Goal: Information Seeking & Learning: Check status

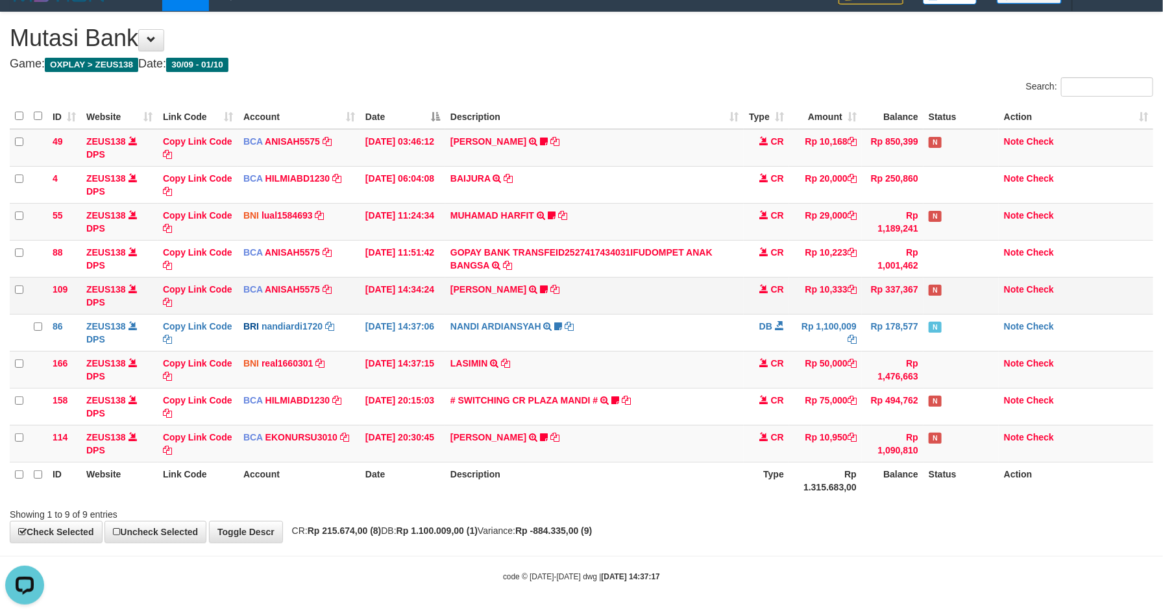
click at [657, 289] on td "LISTON SITOR TRSF E-BANKING CR 0110/FTSCY/WS95051 10333.002025100112508694 TRFD…" at bounding box center [594, 295] width 299 height 37
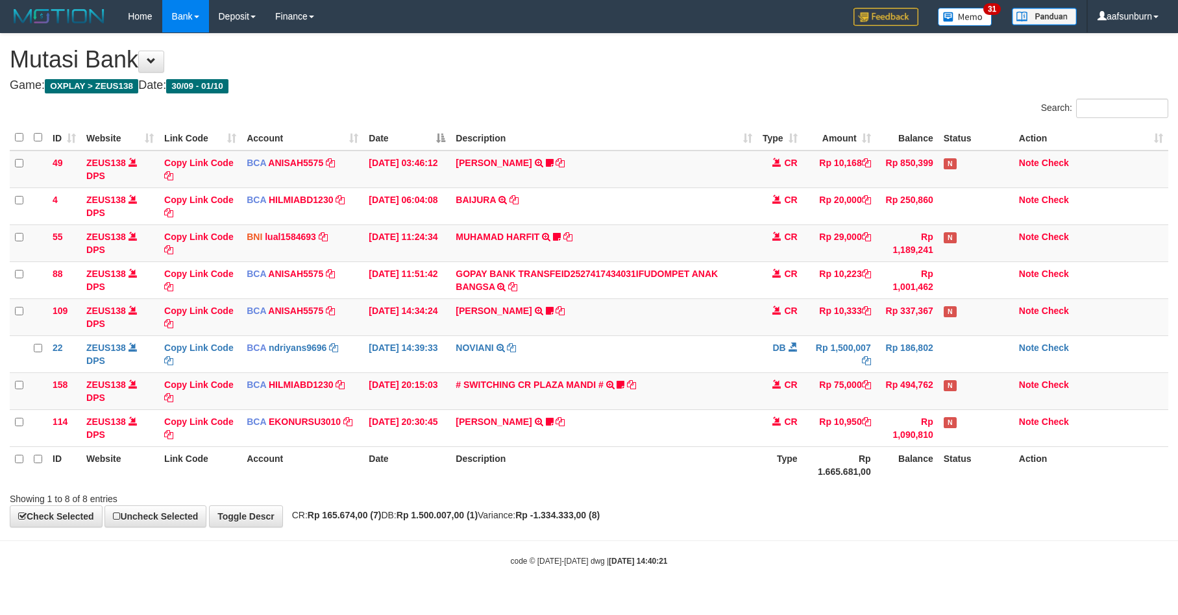
click at [647, 303] on td "LISTON SITOR TRSF E-BANKING CR 0110/FTSCY/WS95051 10333.002025100112508694 TRFD…" at bounding box center [604, 317] width 306 height 37
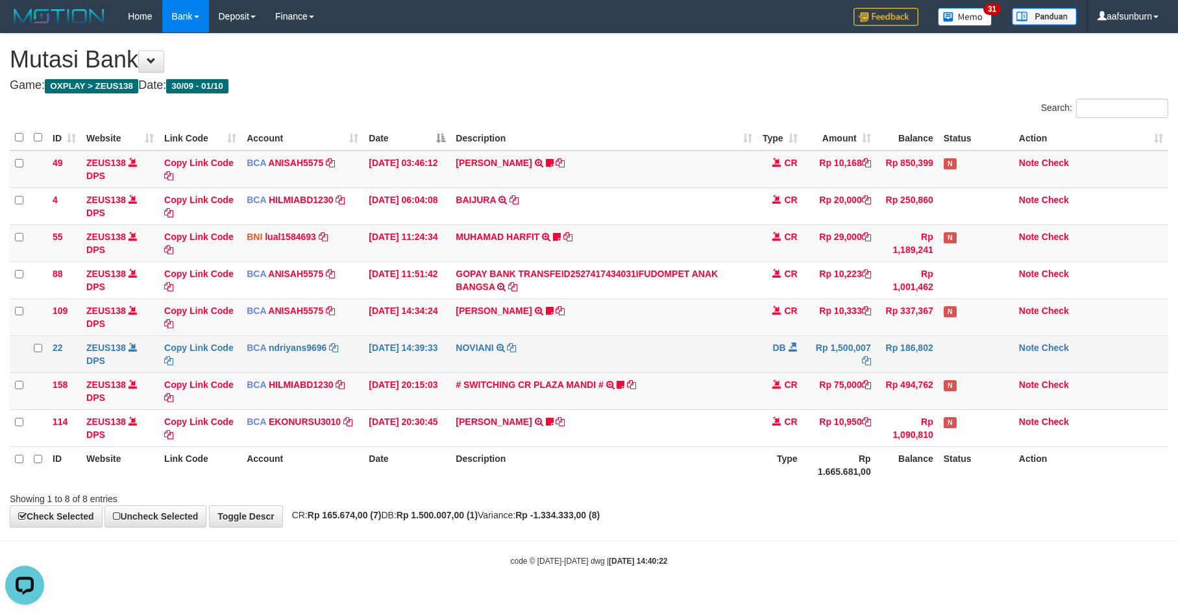
click at [986, 355] on td at bounding box center [976, 354] width 75 height 37
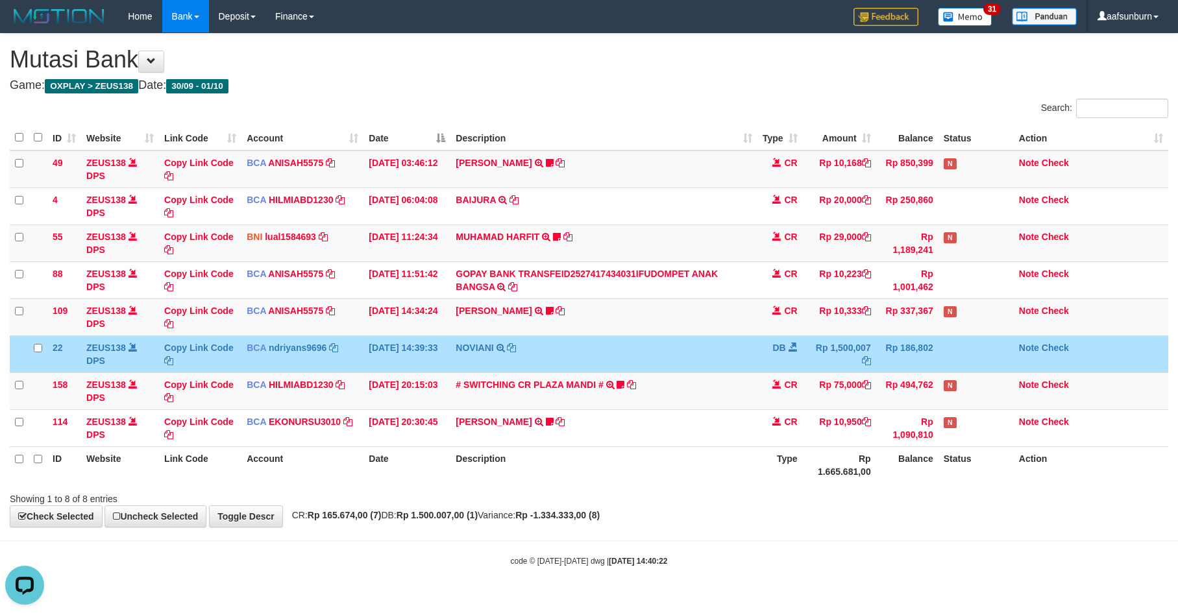
click at [986, 355] on td at bounding box center [976, 354] width 75 height 37
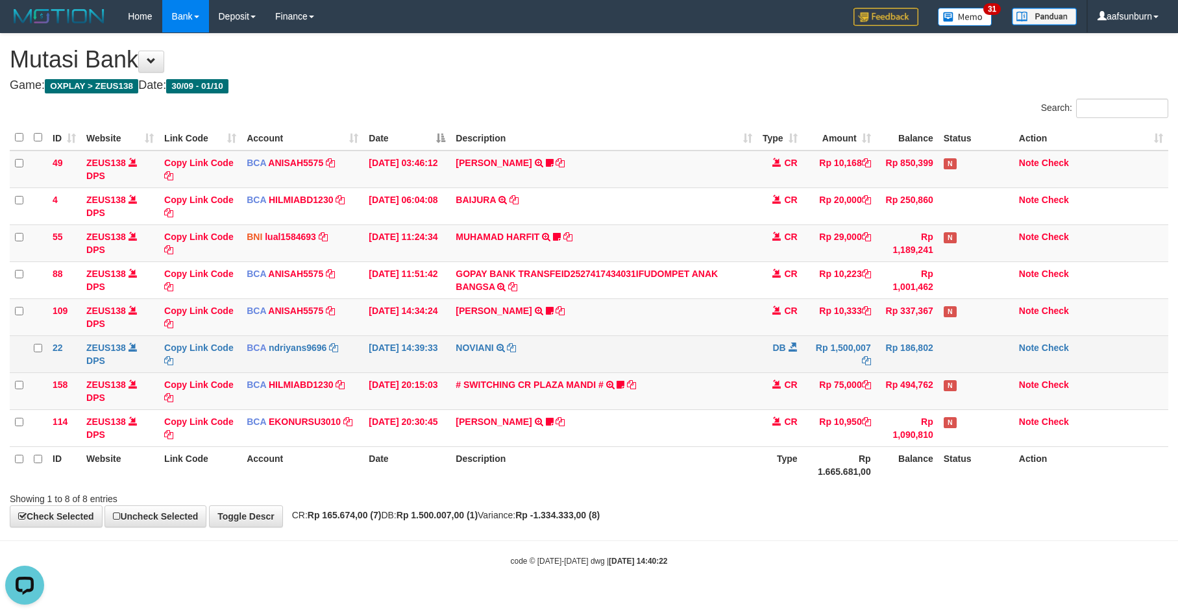
click at [986, 355] on td at bounding box center [976, 354] width 75 height 37
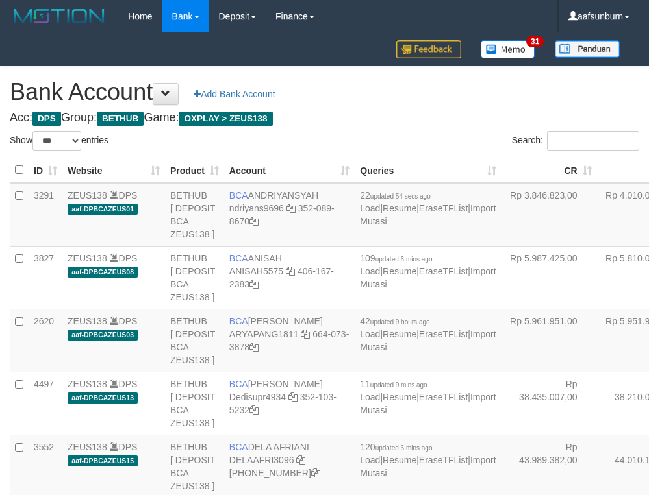
select select "***"
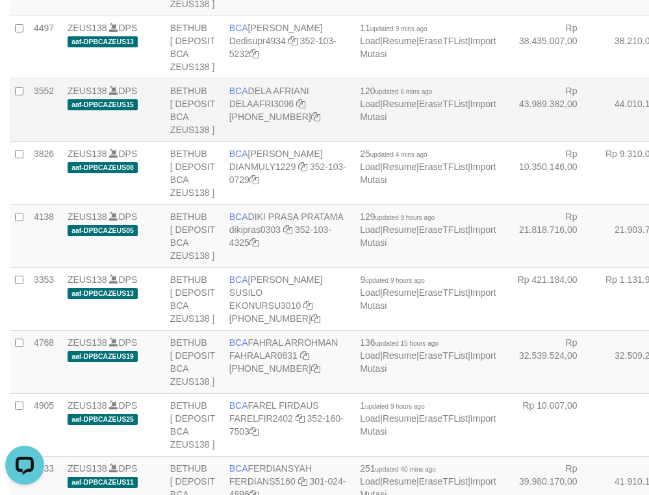
click at [597, 142] on td "Rp 44.010.135,00" at bounding box center [644, 110] width 95 height 63
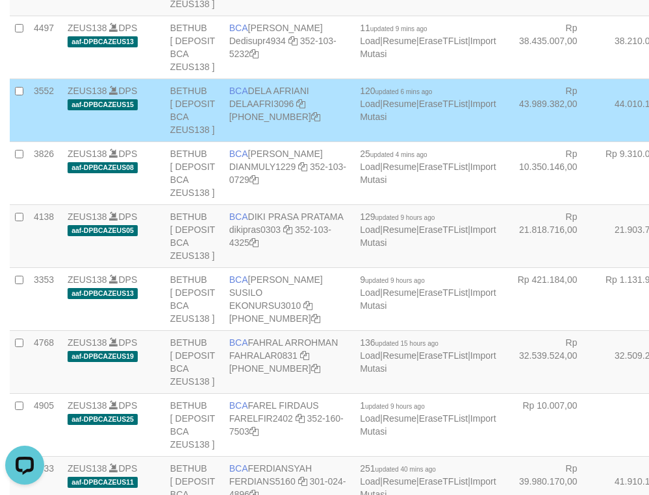
click at [597, 142] on td "Rp 44.010.135,00" at bounding box center [644, 110] width 95 height 63
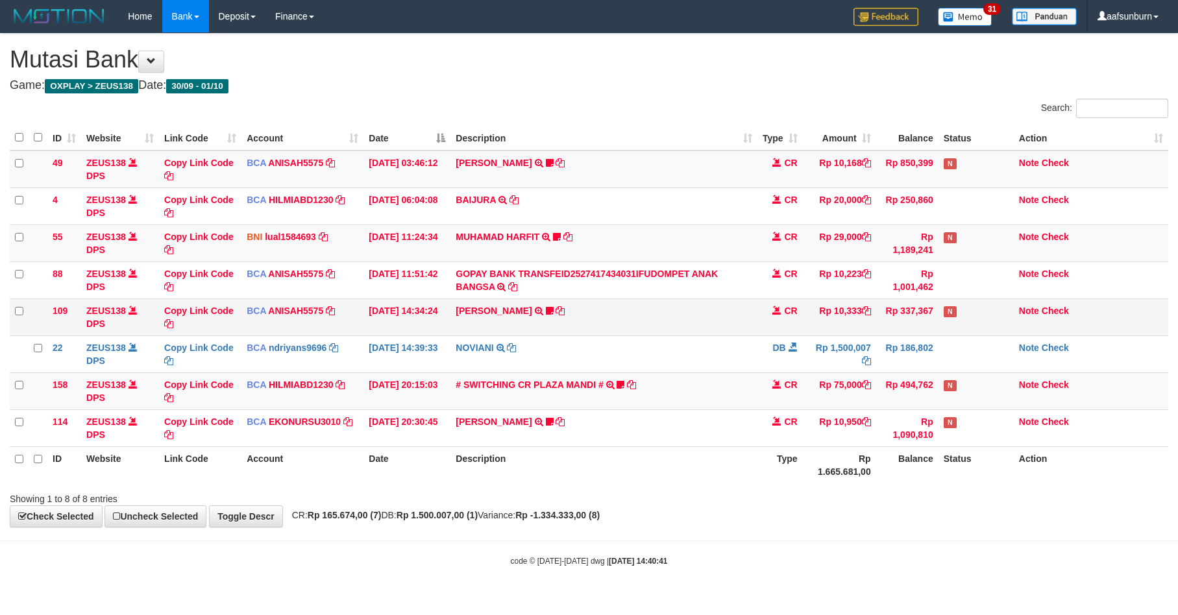
click at [980, 335] on td "N" at bounding box center [976, 317] width 75 height 37
click at [976, 333] on td "N" at bounding box center [976, 317] width 75 height 37
click at [971, 328] on td "N" at bounding box center [976, 317] width 75 height 37
drag, startPoint x: 0, startPoint y: 0, endPoint x: 965, endPoint y: 320, distance: 1016.5
click at [967, 323] on td "N" at bounding box center [976, 317] width 75 height 37
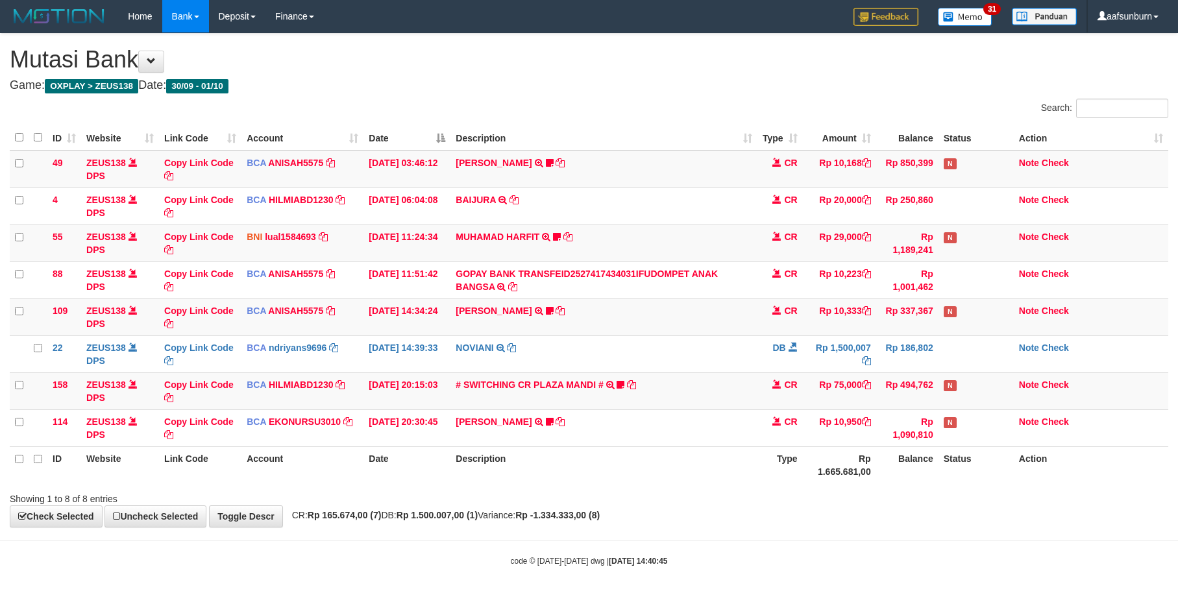
click at [965, 320] on td "N" at bounding box center [976, 317] width 75 height 37
click at [715, 464] on th "Description" at bounding box center [604, 465] width 306 height 37
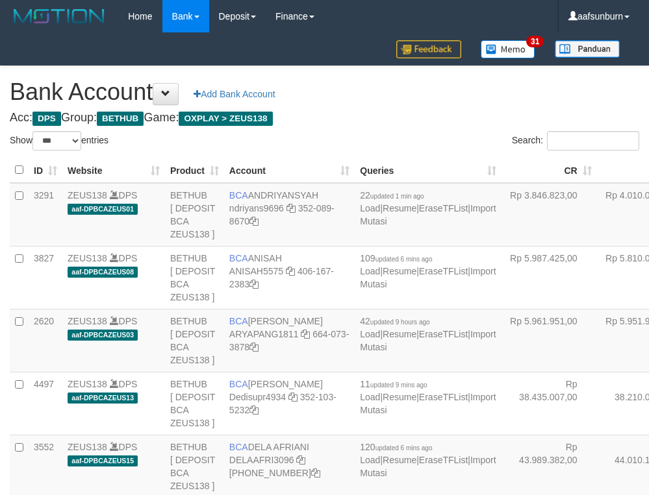
select select "***"
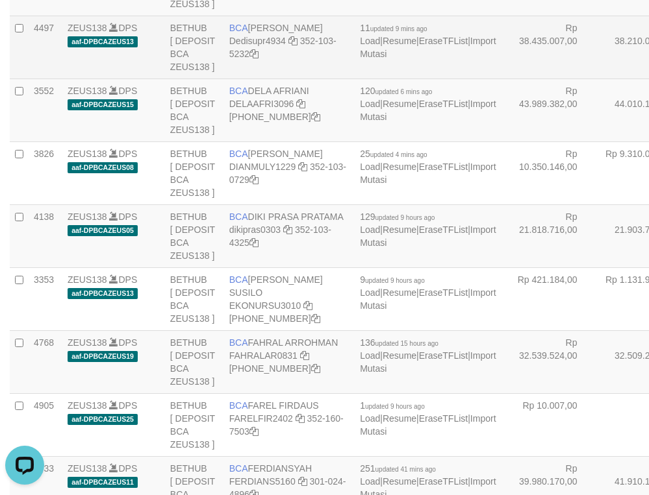
click at [562, 79] on tr "4497 ZEUS138 DPS aaf-DPBCAZEUS13 BETHUB [ DEPOSIT BCA ZEUS138 ] BCA DEDI SUPRAT…" at bounding box center [430, 47] width 841 height 63
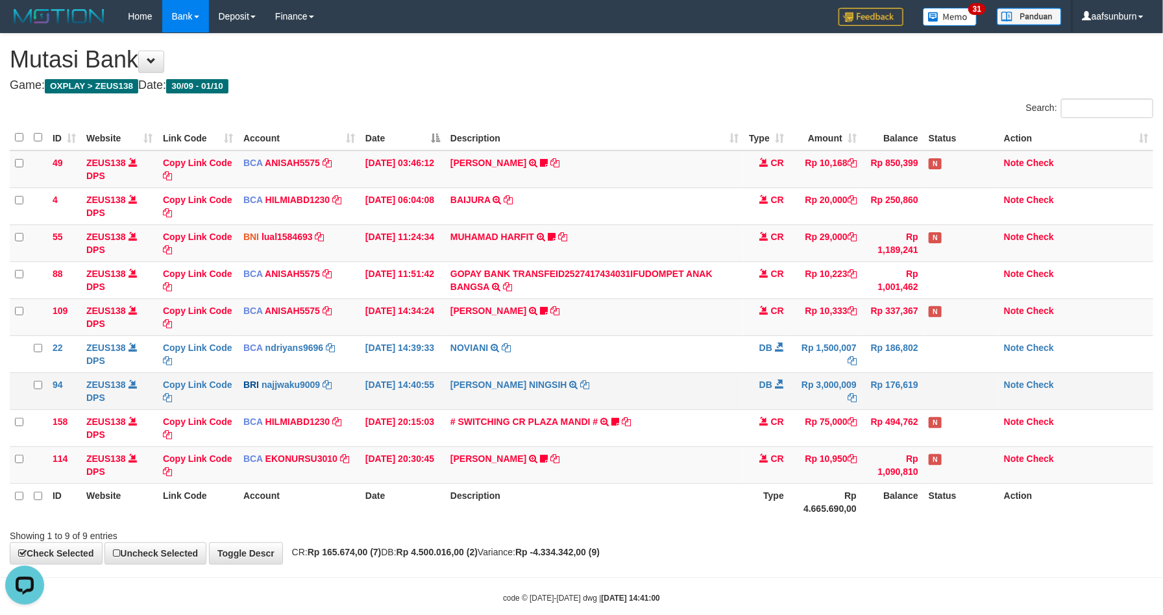
click at [728, 397] on td "SITI KURNIA NINGSIH TRANSFER NBMB SITI KURNIA NINGSIH TO FARHAN SURYA" at bounding box center [594, 391] width 299 height 37
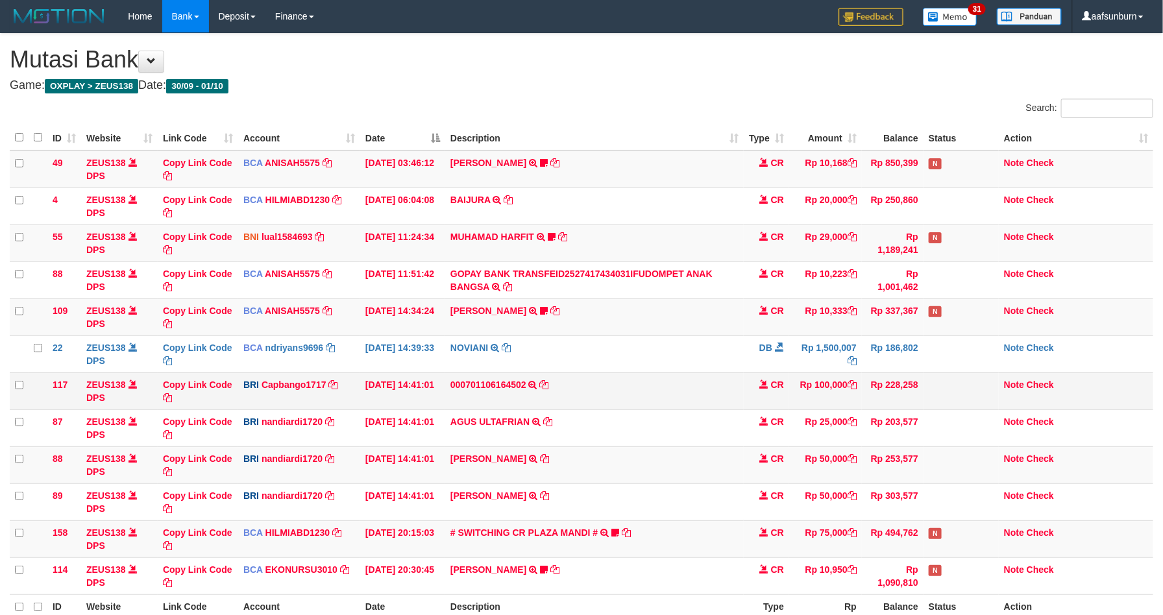
click at [801, 376] on td "Rp 100,000" at bounding box center [825, 391] width 73 height 37
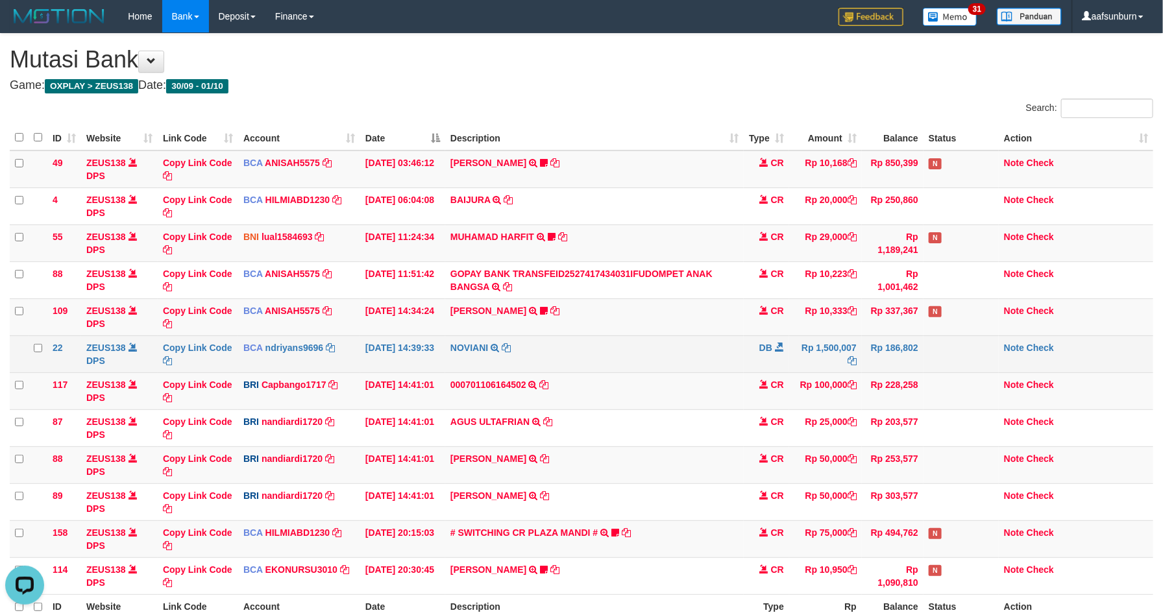
click at [799, 373] on td "Rp 1,500,007" at bounding box center [825, 354] width 73 height 37
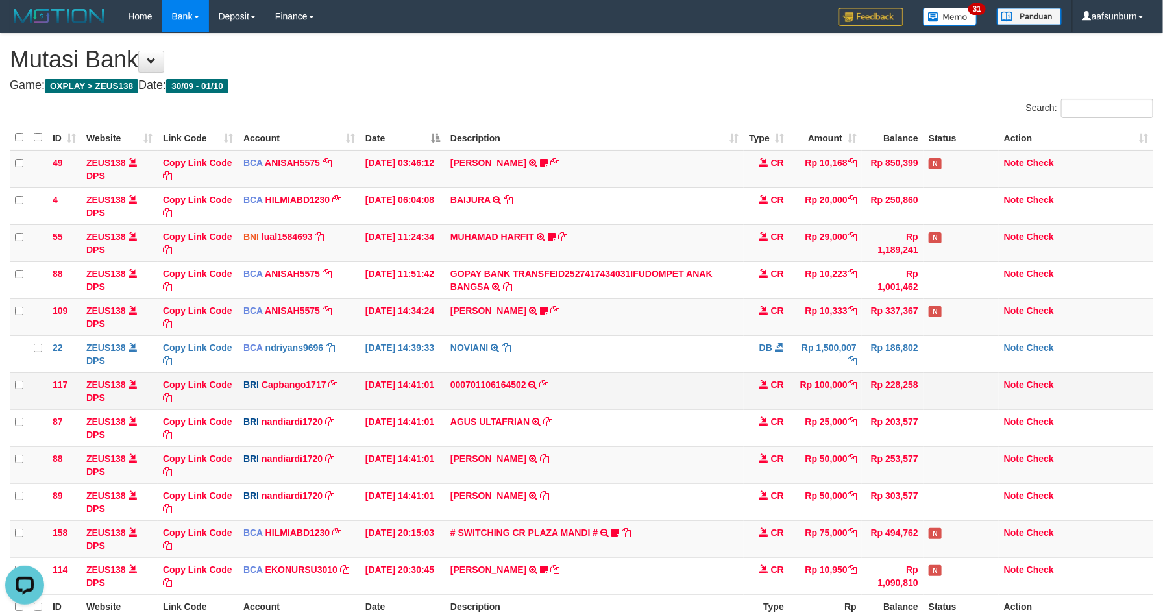
click at [916, 404] on td "Rp 228,258" at bounding box center [893, 391] width 62 height 37
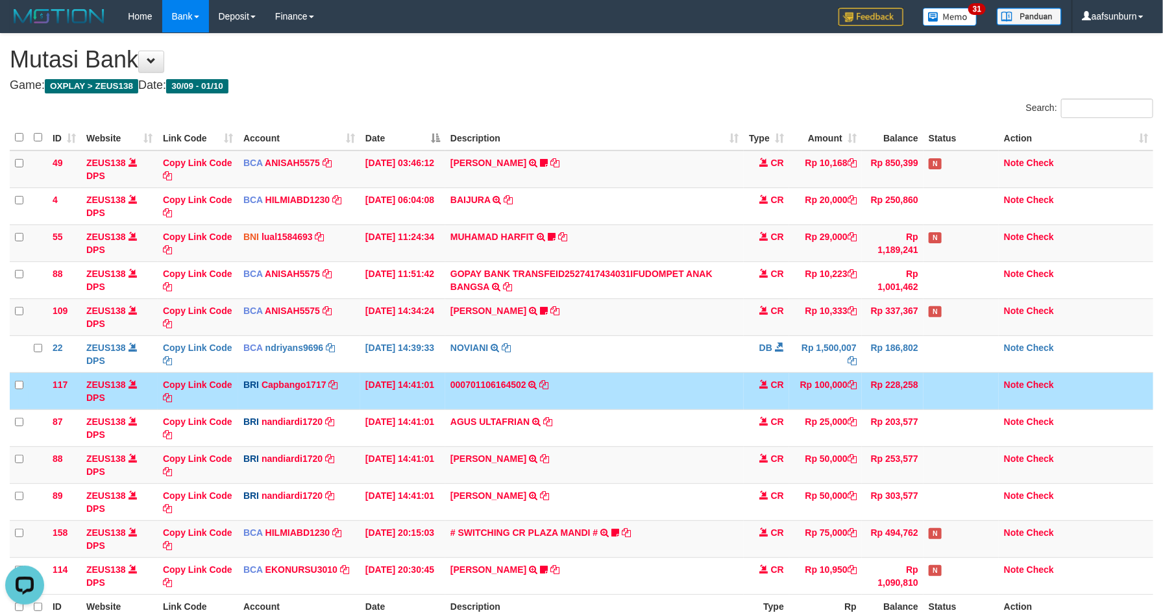
click at [918, 404] on td "Rp 228,258" at bounding box center [893, 391] width 62 height 37
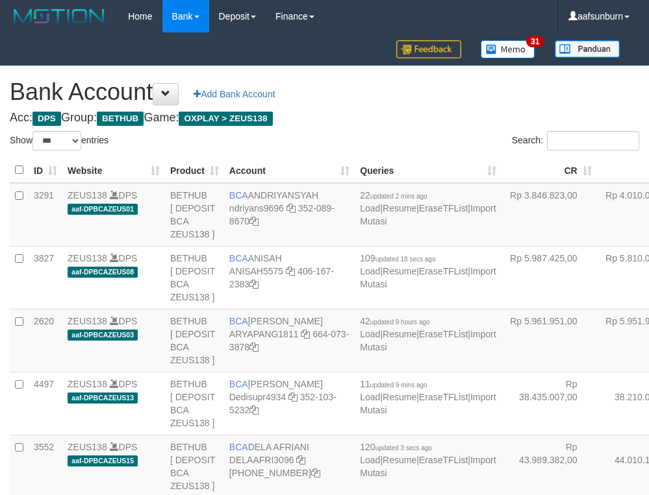
select select "***"
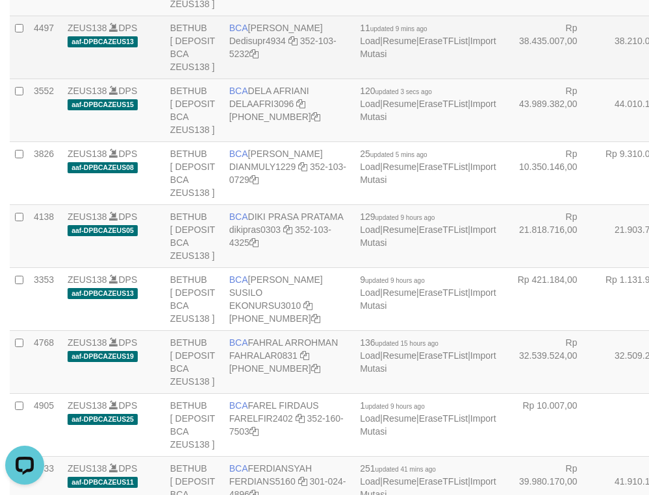
click at [597, 79] on td "Rp 38.210.021,00" at bounding box center [644, 47] width 95 height 63
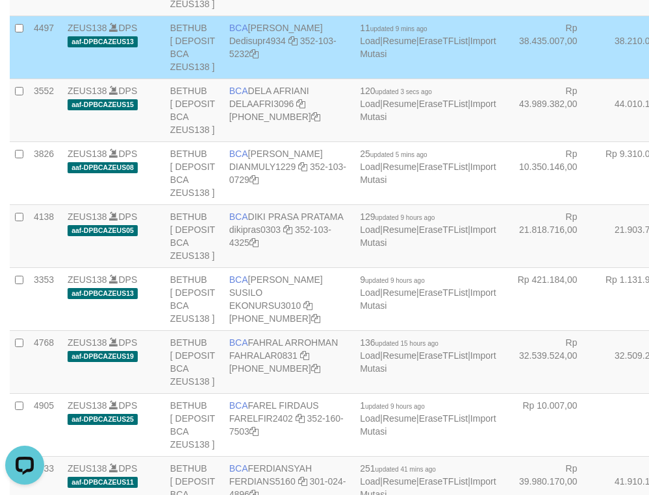
click at [597, 79] on td "Rp 38.210.021,00" at bounding box center [644, 47] width 95 height 63
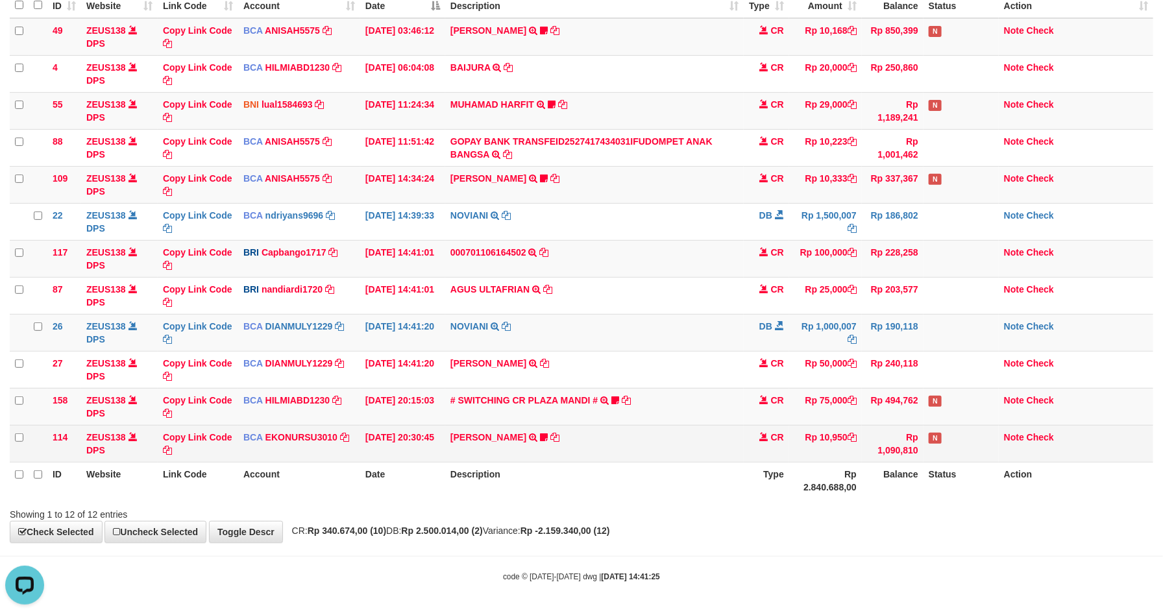
click at [825, 437] on td "Rp 10,950" at bounding box center [825, 443] width 73 height 37
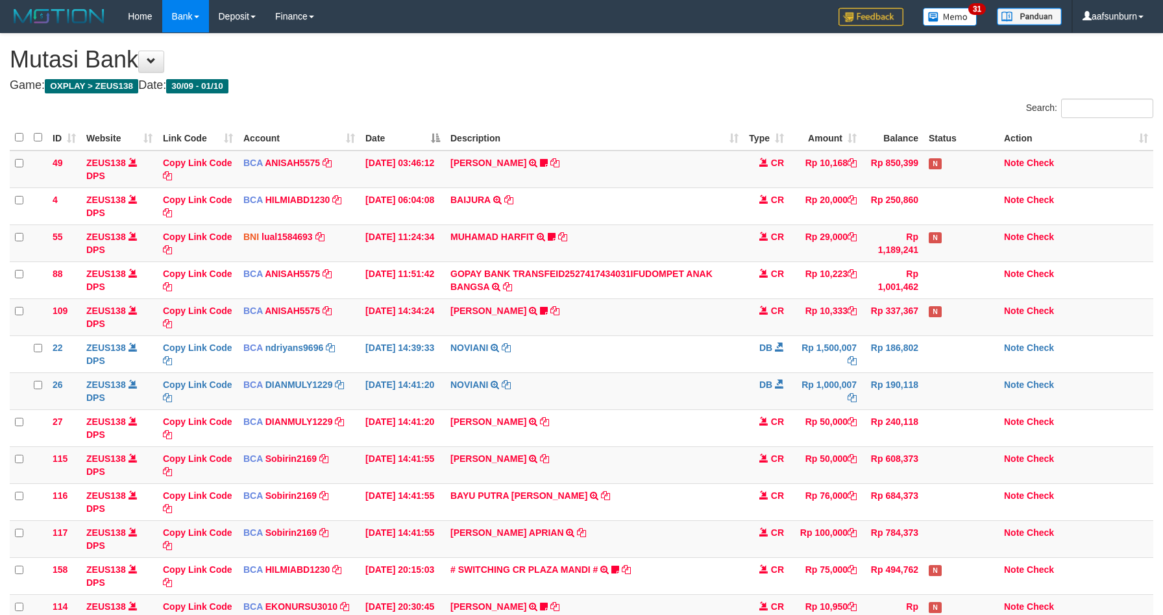
scroll to position [137, 0]
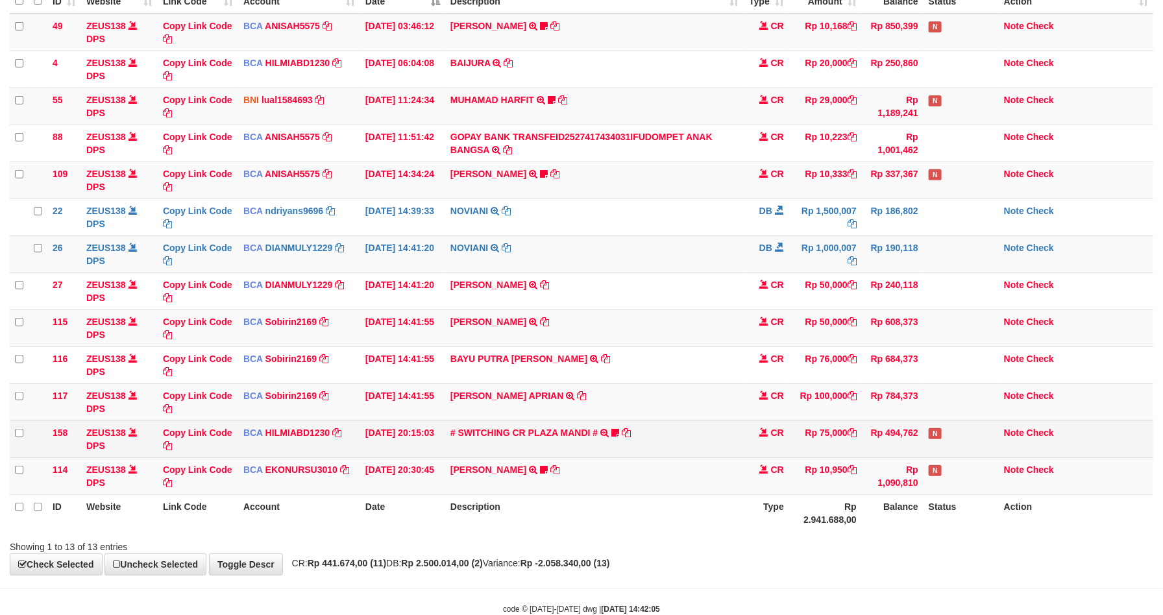
click at [717, 451] on td "# SWITCHING CR PLAZA MANDI # SWITCHING CR TRF TUPARDI 008 PLAZA MANDI 185000420…" at bounding box center [594, 439] width 299 height 37
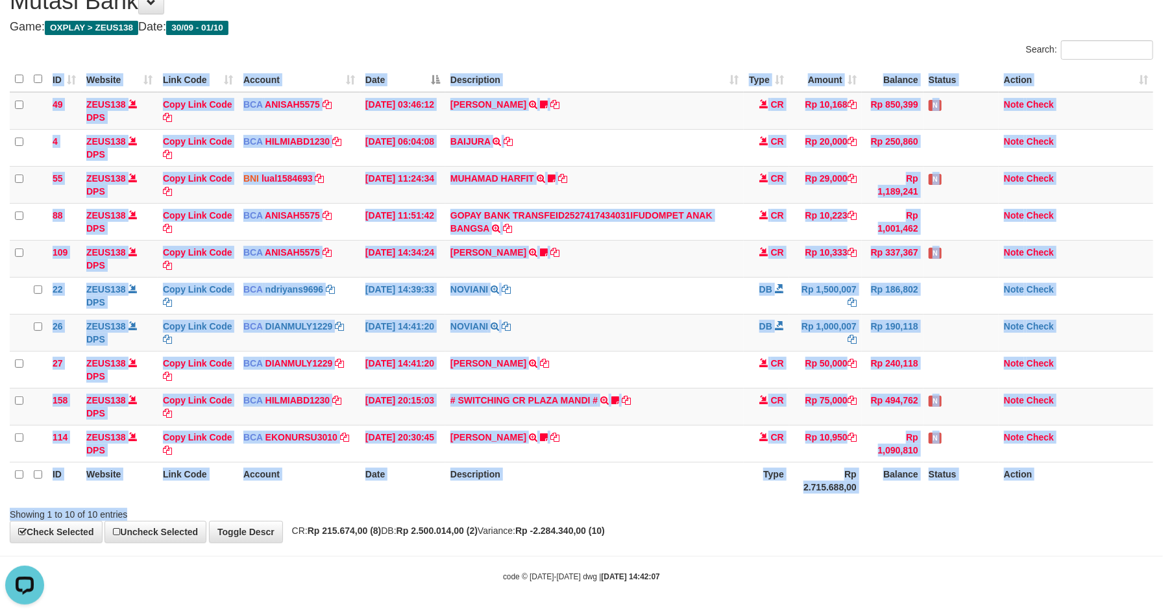
click at [799, 499] on div "Search: ID Website Link Code Account Date Description Type Amount Balance Statu…" at bounding box center [582, 280] width 1144 height 481
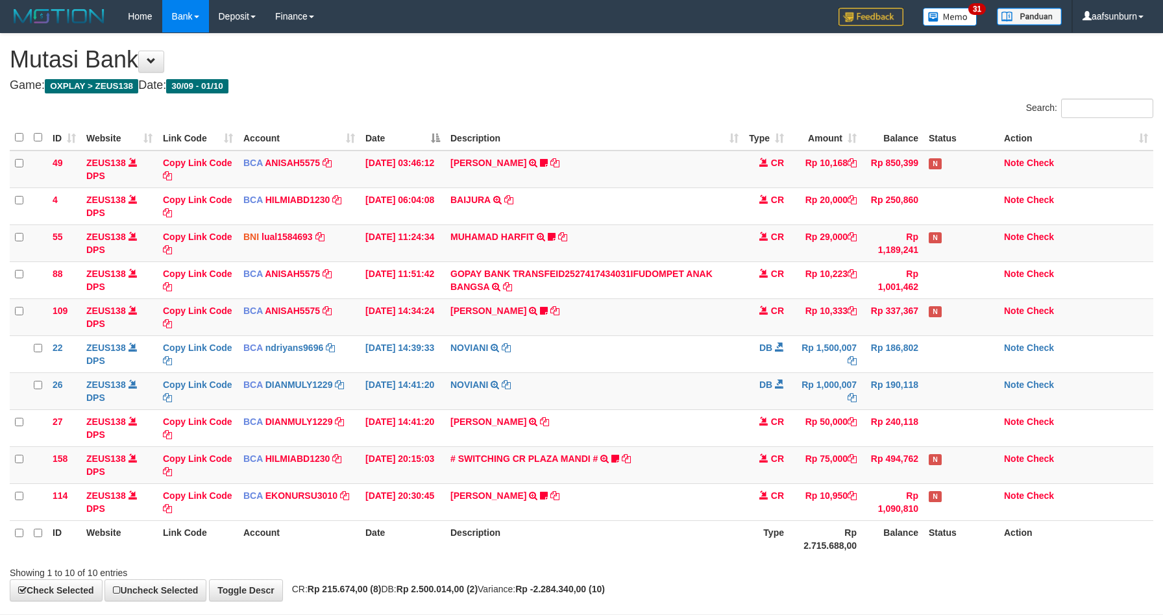
scroll to position [62, 0]
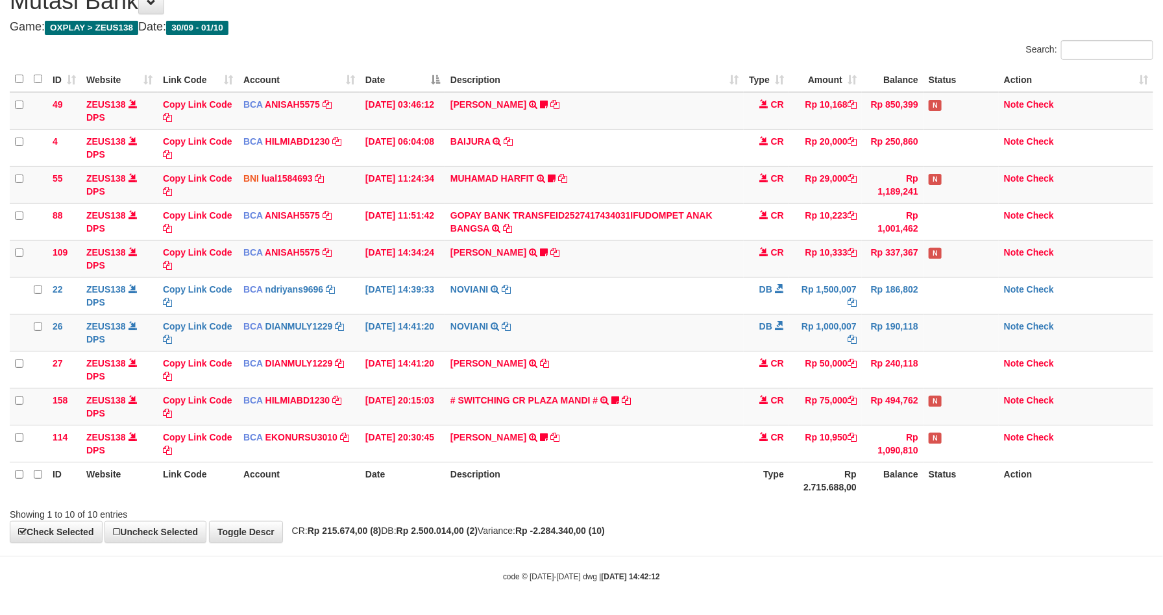
click at [863, 505] on div "Showing 1 to 10 of 10 entries" at bounding box center [581, 512] width 1163 height 18
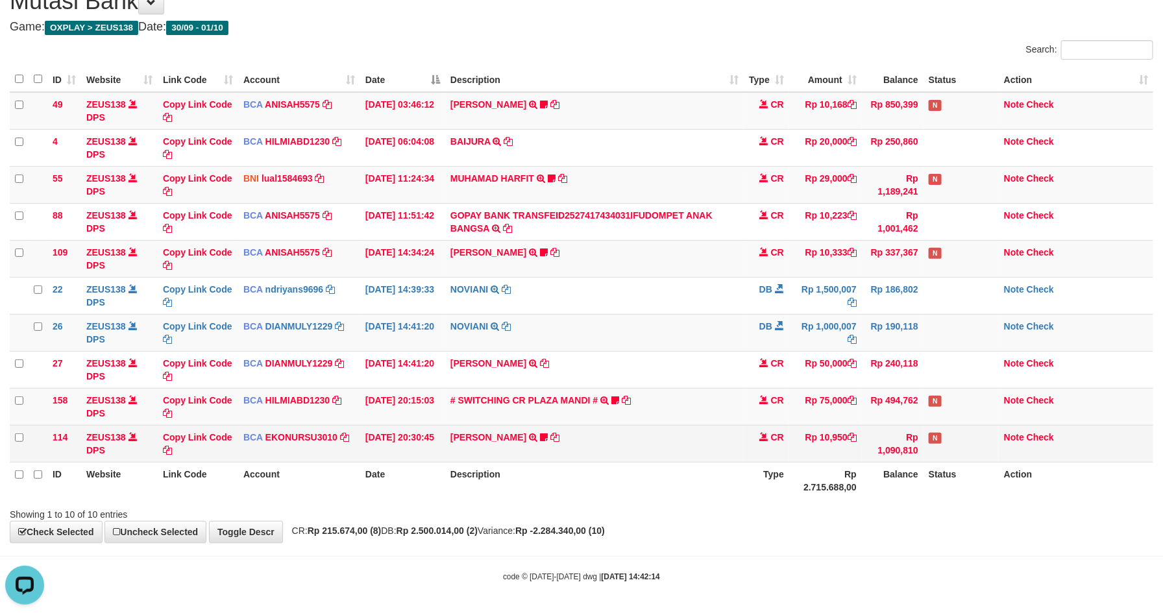
click at [822, 454] on td "Rp 10,950" at bounding box center [825, 443] width 73 height 37
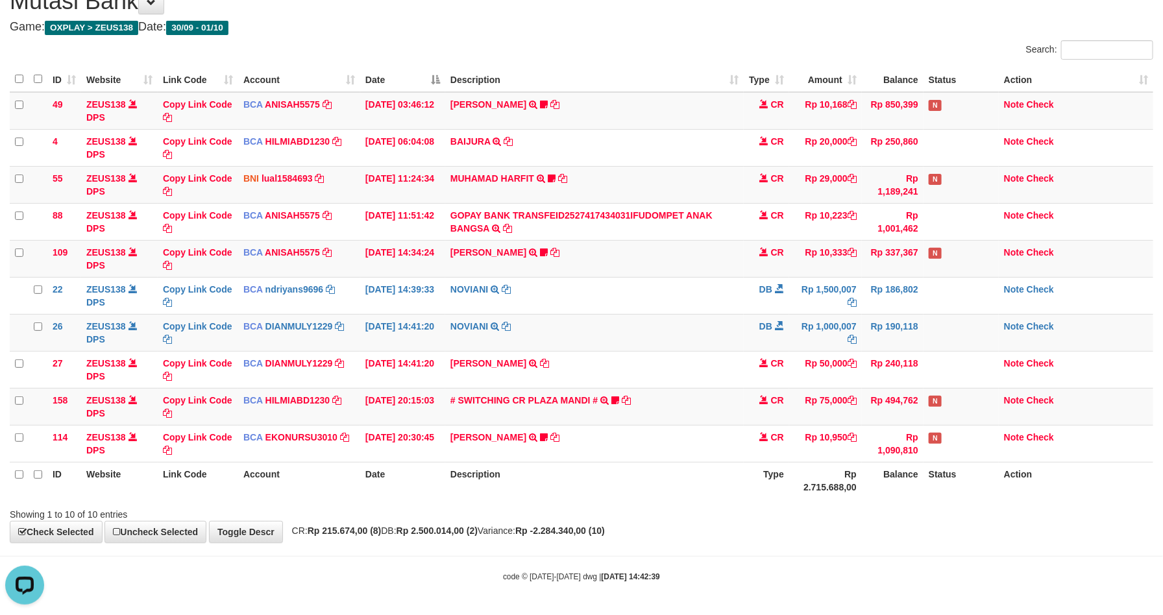
drag, startPoint x: 855, startPoint y: 384, endPoint x: 1171, endPoint y: 399, distance: 315.9
click at [962, 386] on tr "27 ZEUS138 DPS Copy Link Code BCA DIANMULY1229 DPS DIAN MULYADI mutasi_20251001…" at bounding box center [582, 369] width 1144 height 37
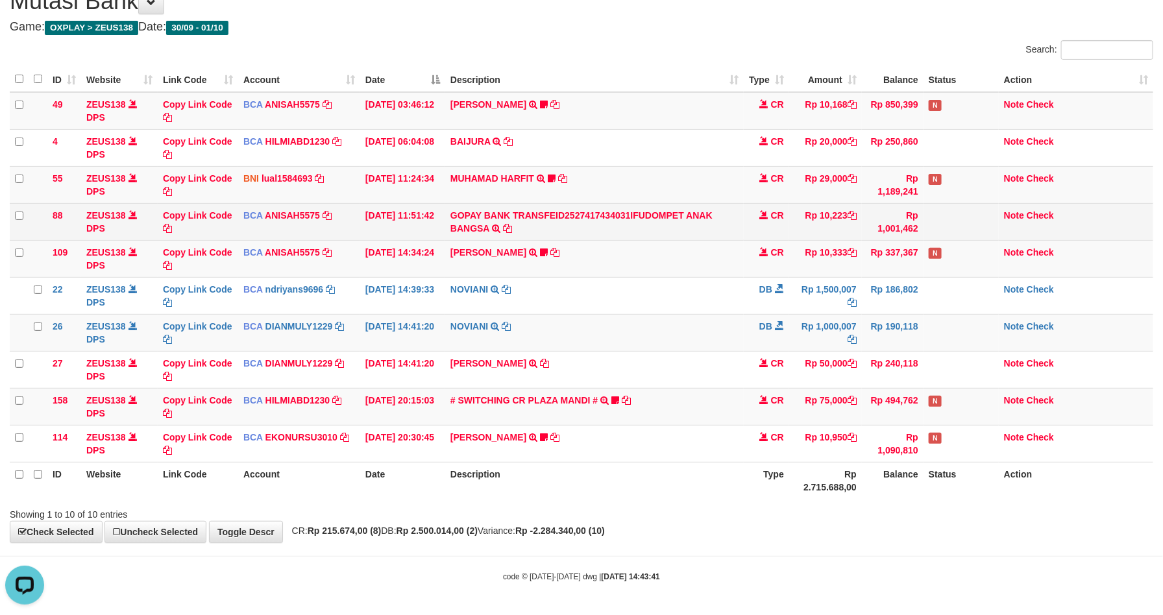
click at [797, 232] on td "Rp 10,223" at bounding box center [825, 221] width 73 height 37
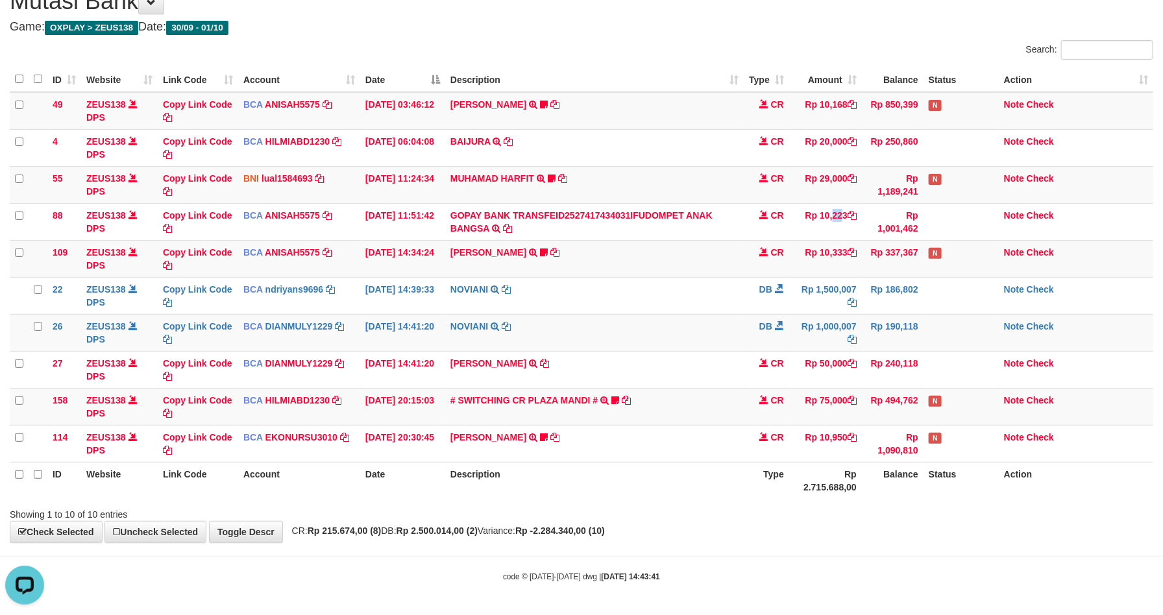
drag, startPoint x: 797, startPoint y: 232, endPoint x: 1169, endPoint y: 273, distance: 373.6
click at [817, 236] on td "Rp 10,223" at bounding box center [825, 221] width 73 height 37
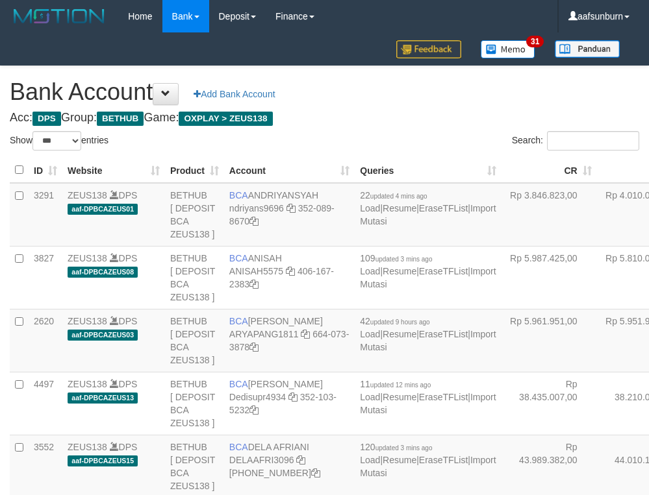
select select "***"
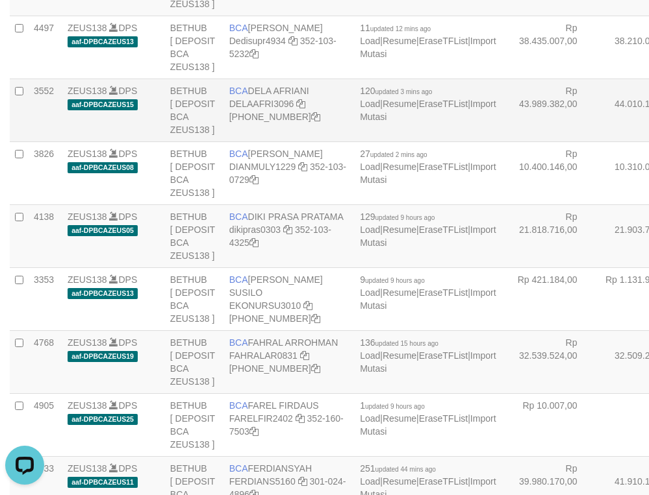
click at [597, 142] on td "Rp 44.010.135,00" at bounding box center [644, 110] width 95 height 63
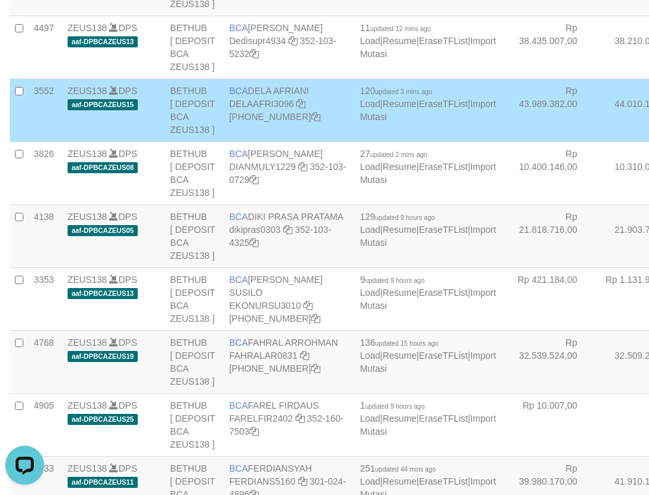
click at [597, 142] on td "Rp 44.010.135,00" at bounding box center [644, 110] width 95 height 63
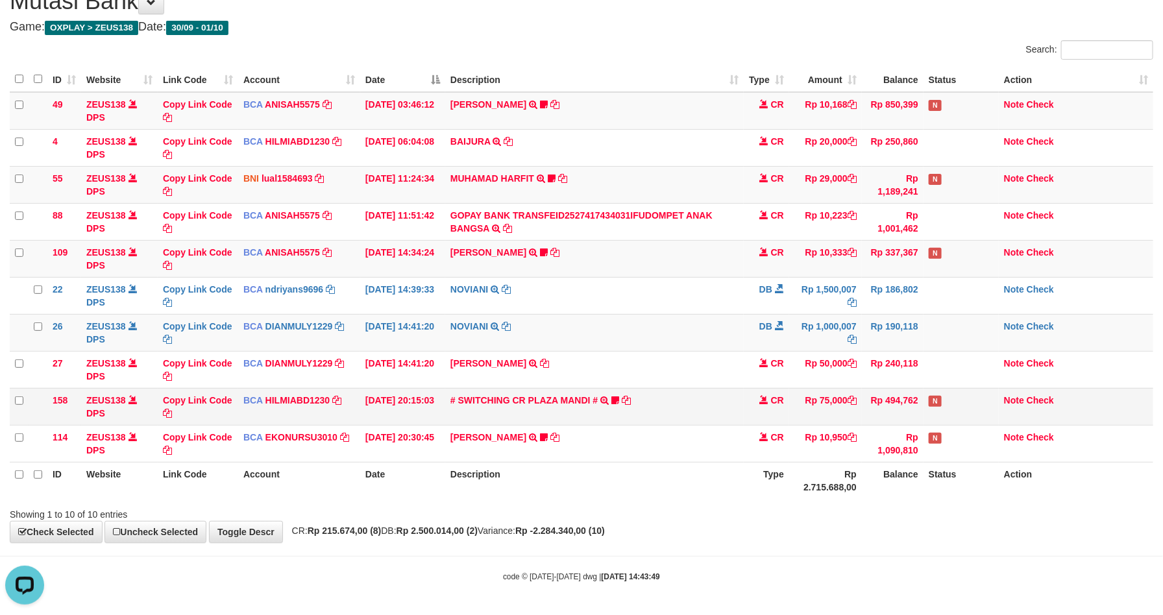
click at [789, 411] on td "Rp 75,000" at bounding box center [825, 406] width 73 height 37
click at [789, 410] on td "Rp 75,000" at bounding box center [825, 406] width 73 height 37
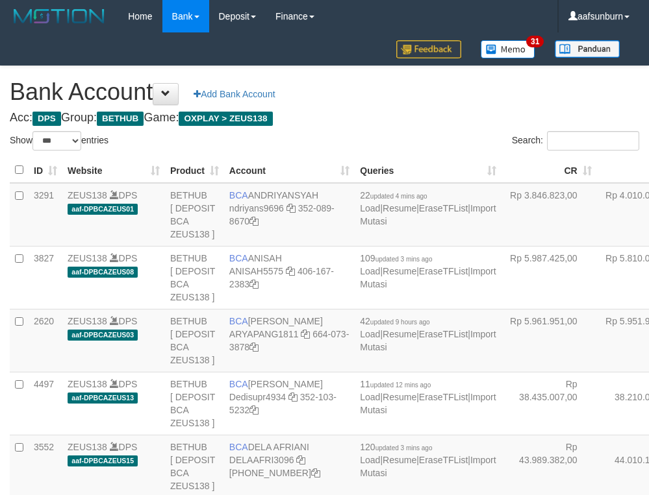
select select "***"
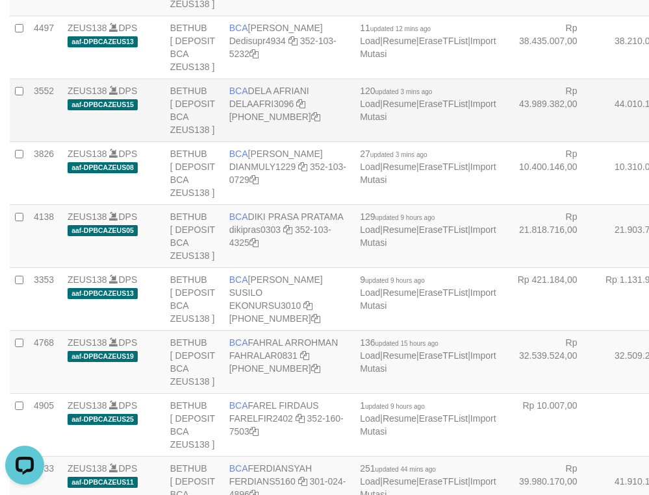
click at [501, 142] on td "Rp 43.989.382,00" at bounding box center [548, 110] width 95 height 63
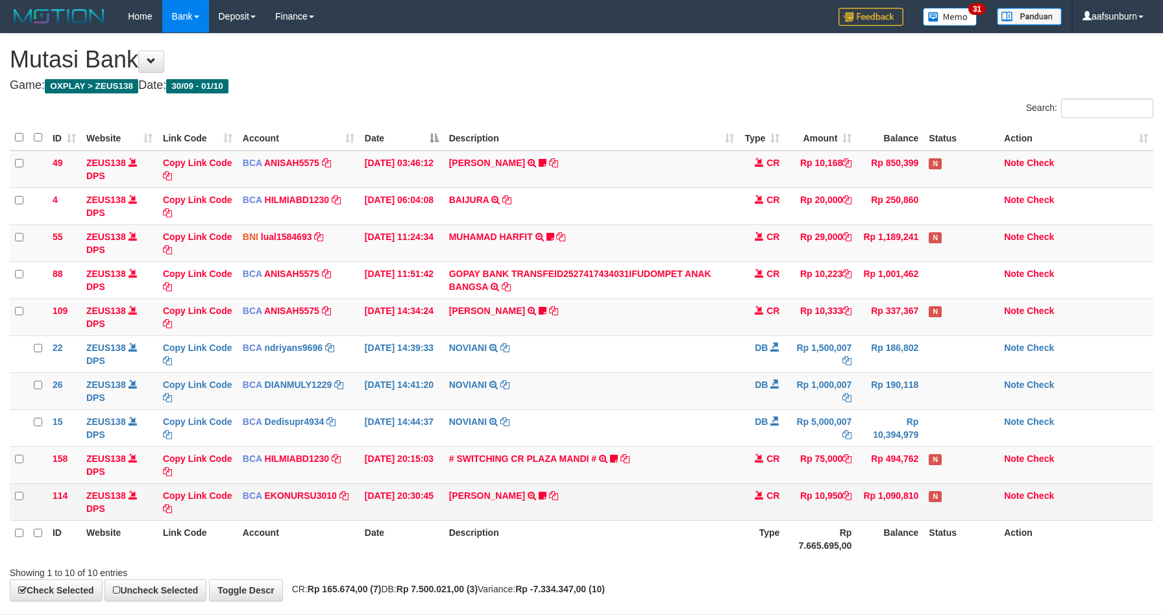
scroll to position [62, 0]
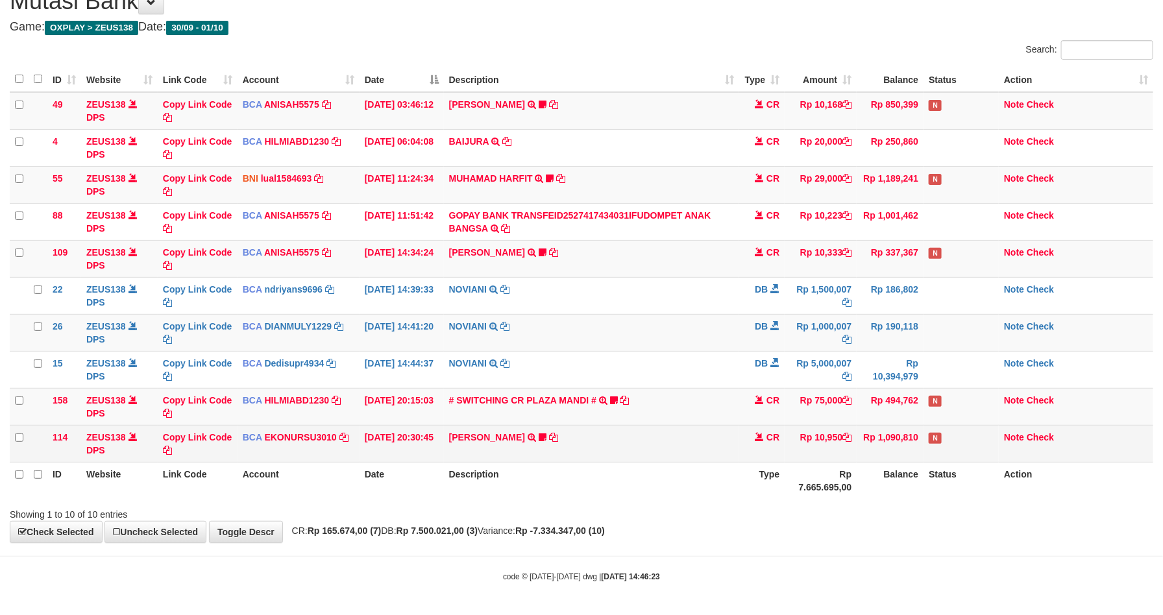
drag, startPoint x: 815, startPoint y: 434, endPoint x: 917, endPoint y: 440, distance: 102.7
click at [816, 434] on td "Rp 10,950" at bounding box center [821, 443] width 72 height 37
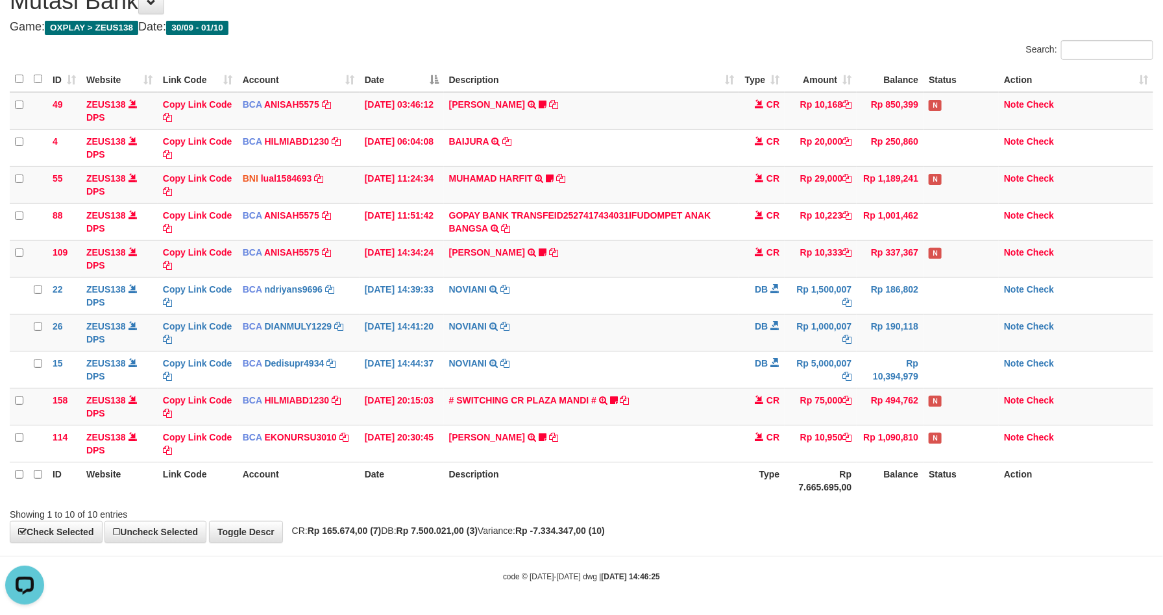
click at [733, 495] on th "Description" at bounding box center [592, 480] width 296 height 37
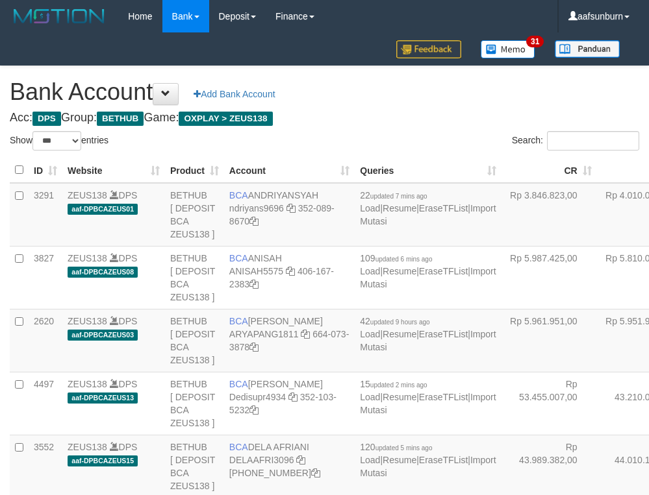
select select "***"
click at [597, 168] on th "DB" at bounding box center [644, 170] width 95 height 25
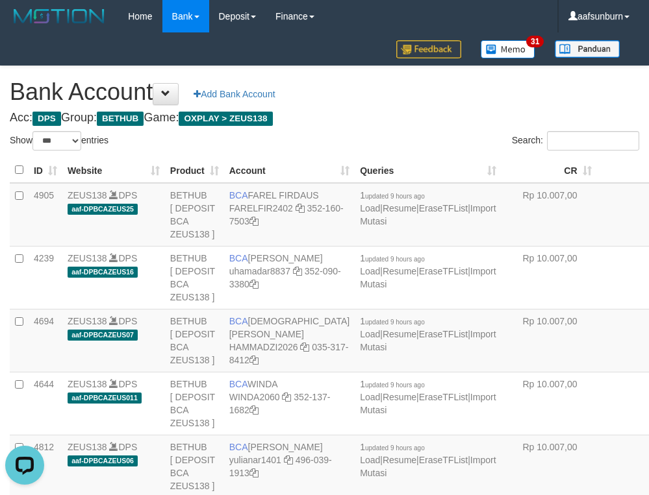
click at [597, 168] on th "DB" at bounding box center [644, 170] width 95 height 25
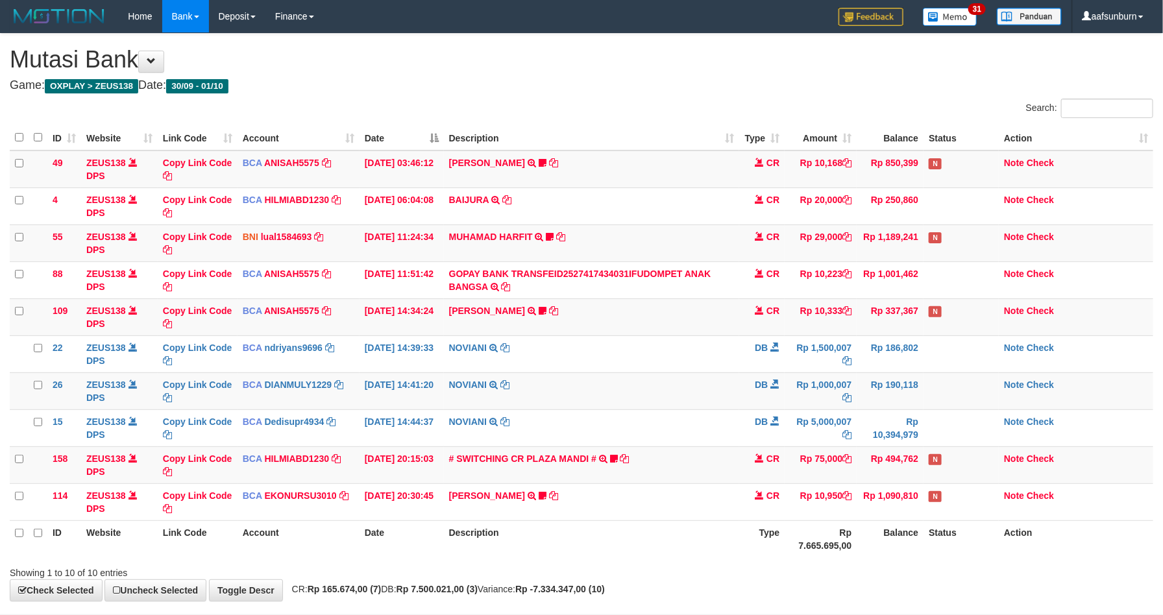
click at [733, 495] on td "[PERSON_NAME] TRSF E-BANKING CR 3009/FTSCY/WS95051 10950.002025093089200473 TRF…" at bounding box center [592, 502] width 296 height 37
click at [767, 476] on td "CR" at bounding box center [761, 465] width 45 height 37
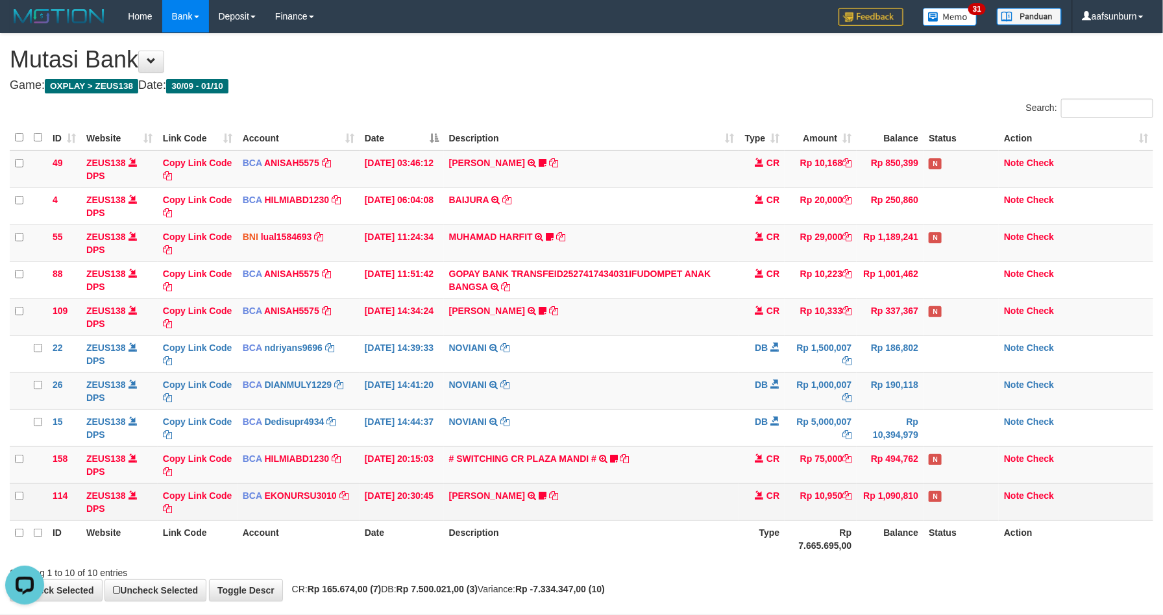
click at [823, 510] on td "Rp 10,950" at bounding box center [821, 502] width 72 height 37
click at [828, 509] on td "Rp 10,950" at bounding box center [821, 502] width 72 height 37
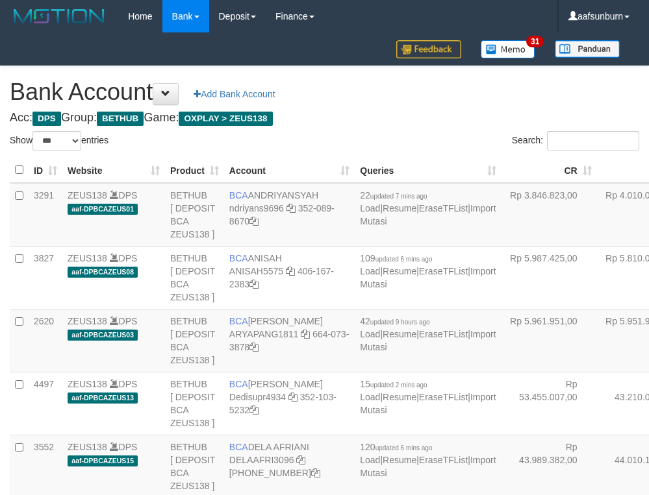
select select "***"
click at [597, 203] on td "Rp 4.010.021,00" at bounding box center [644, 215] width 95 height 64
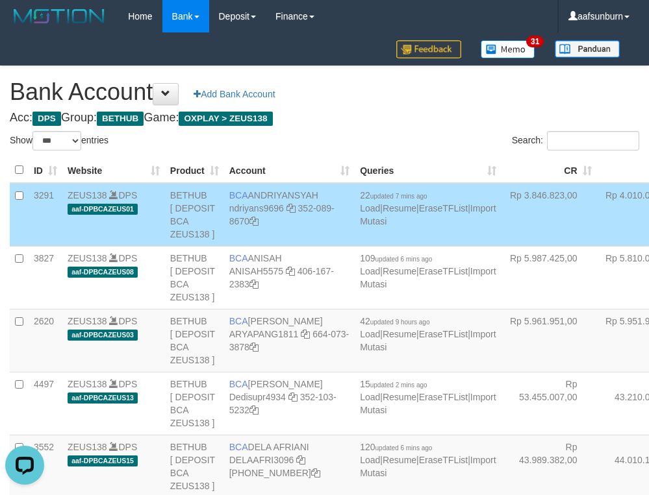
click at [597, 203] on td "Rp 4.010.021,00" at bounding box center [644, 215] width 95 height 64
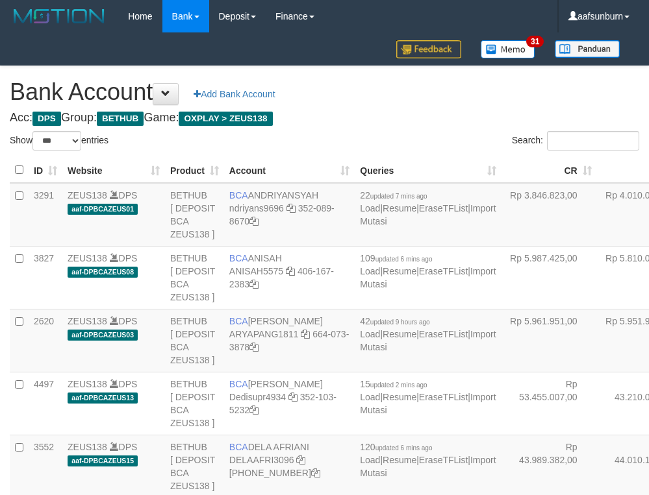
select select "***"
click at [597, 199] on td "Rp 4.010.021,00" at bounding box center [644, 215] width 95 height 64
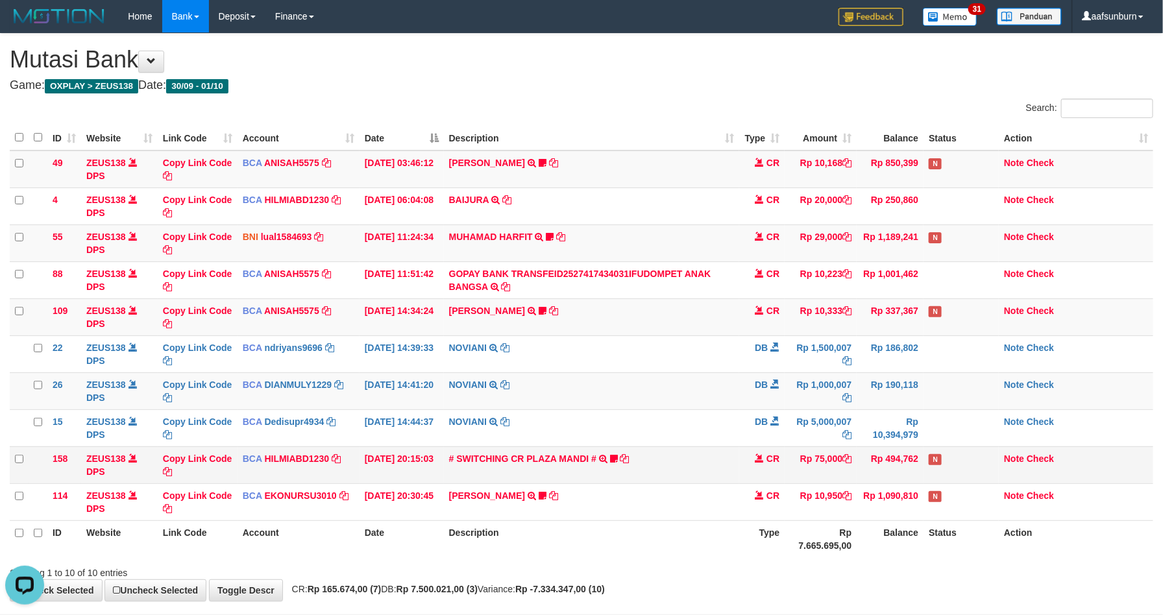
click at [658, 481] on td "# SWITCHING CR PLAZA MANDI # SWITCHING CR TRF TUPARDI 008 PLAZA MANDI 185000420…" at bounding box center [592, 465] width 296 height 37
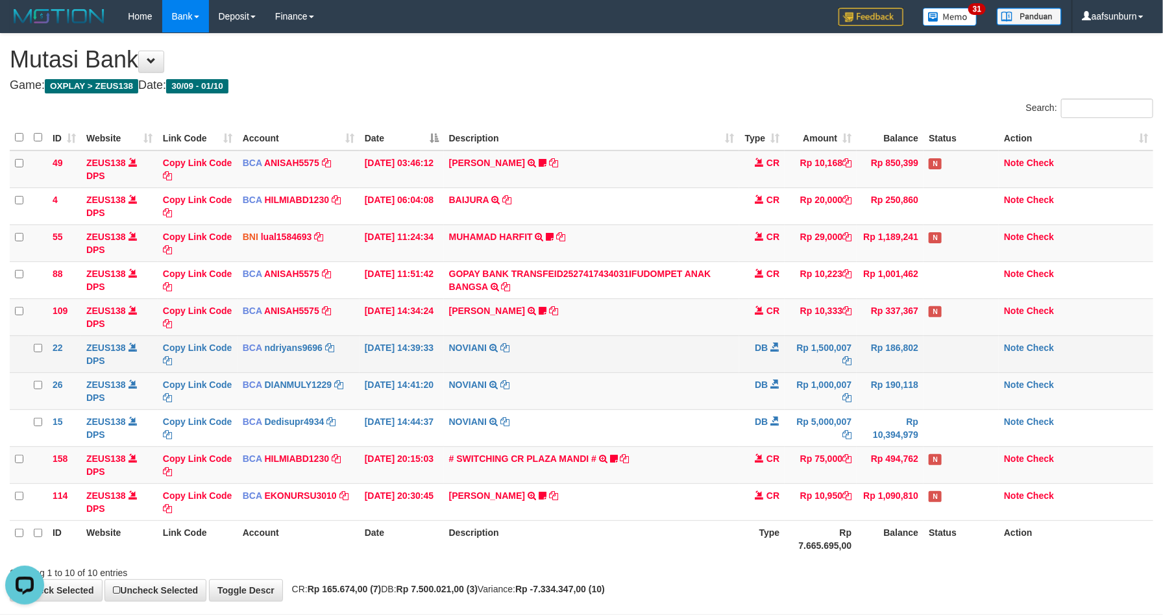
click at [569, 370] on td "NOVIANI TRSF E-BANKING DB 0110/FTSCY/WS95031 1500007.00NOVIANI" at bounding box center [592, 354] width 296 height 37
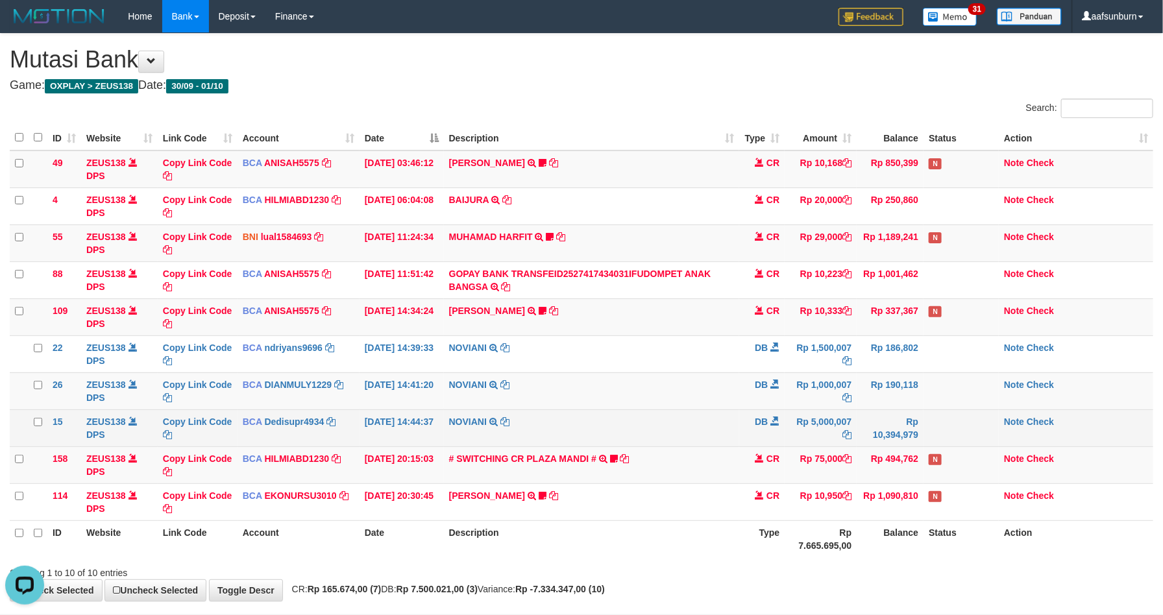
drag, startPoint x: 617, startPoint y: 394, endPoint x: 765, endPoint y: 438, distance: 154.5
click at [661, 409] on td "NOVIANI TRSF E-BANKING DB 0110/FTSCY/WS95031 1000007.00NOVIANI" at bounding box center [592, 391] width 296 height 37
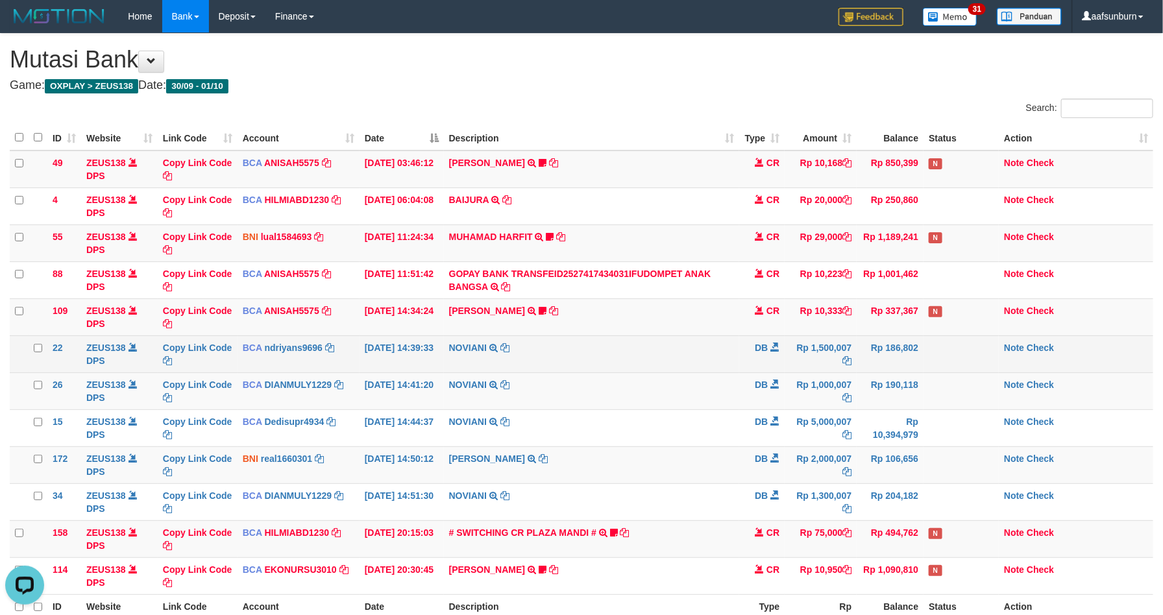
click at [703, 351] on td "NOVIANI TRSF E-BANKING DB 0110/FTSCY/WS95031 1500007.00NOVIANI" at bounding box center [592, 354] width 296 height 37
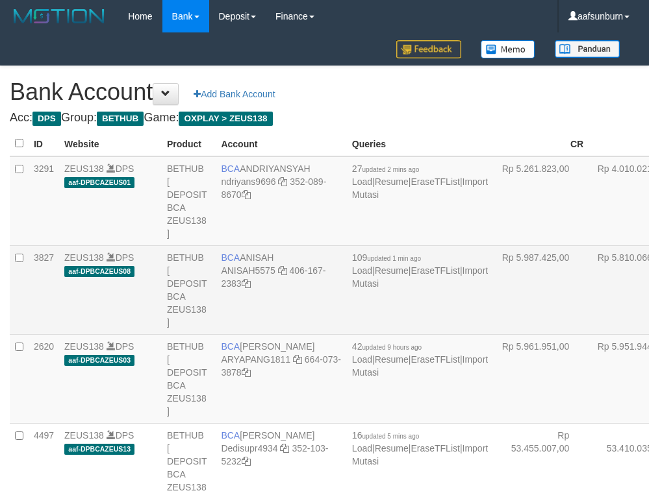
select select "***"
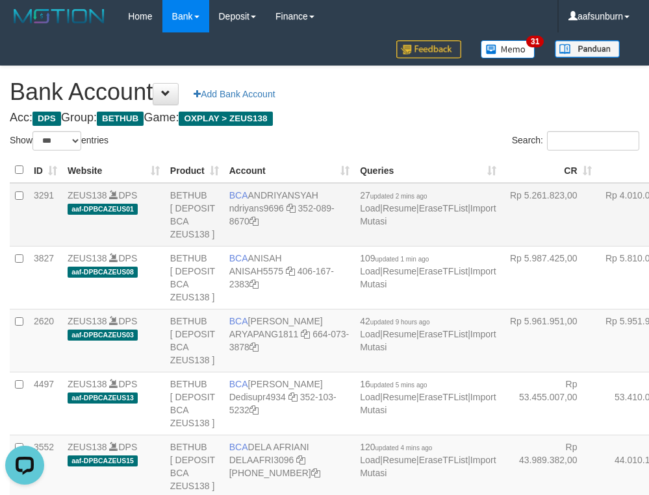
select select "***"
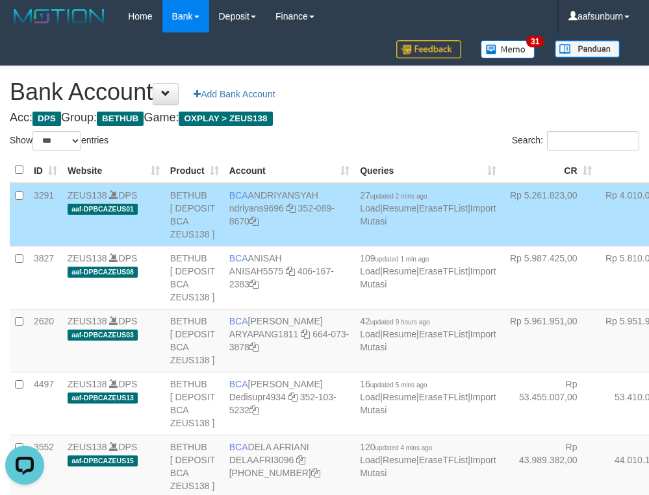
scroll to position [261, 0]
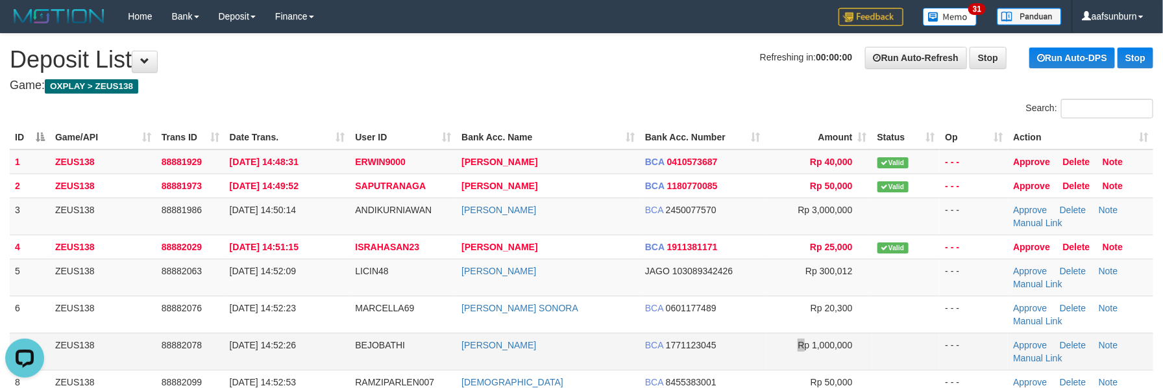
click at [801, 357] on td "Rp 1,000,000" at bounding box center [819, 350] width 106 height 37
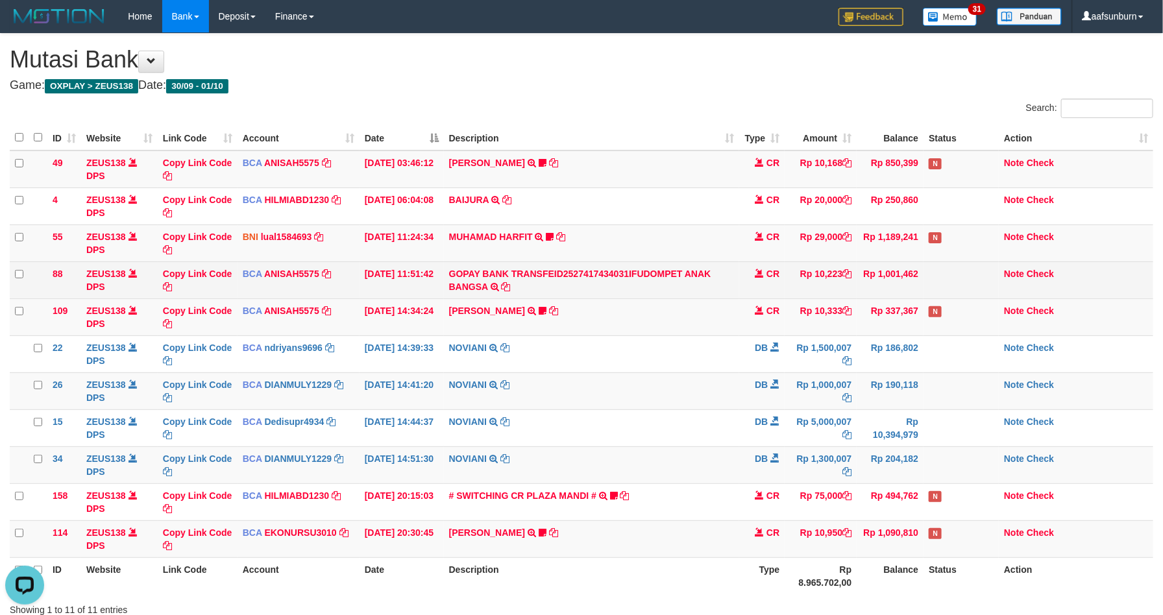
click at [756, 271] on span at bounding box center [759, 273] width 9 height 9
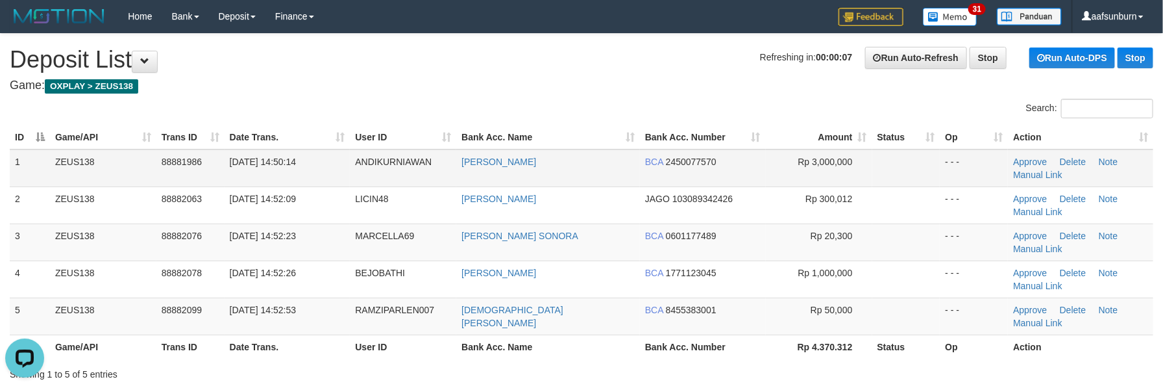
click at [800, 156] on span "Rp 3,000,000" at bounding box center [825, 161] width 55 height 10
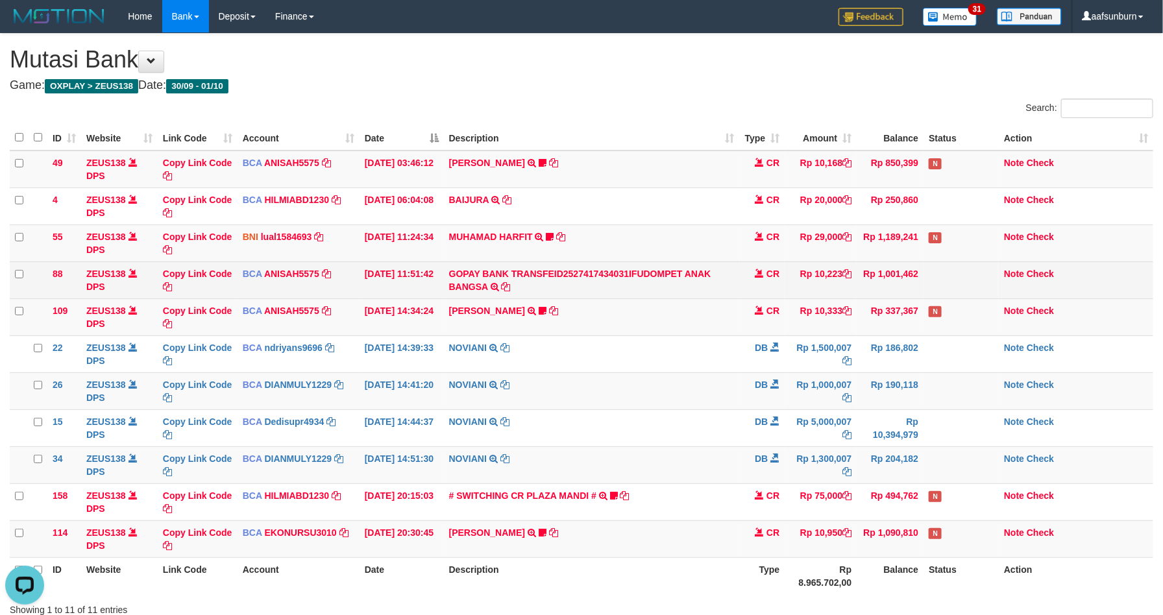
click at [779, 298] on td "CR" at bounding box center [761, 280] width 45 height 37
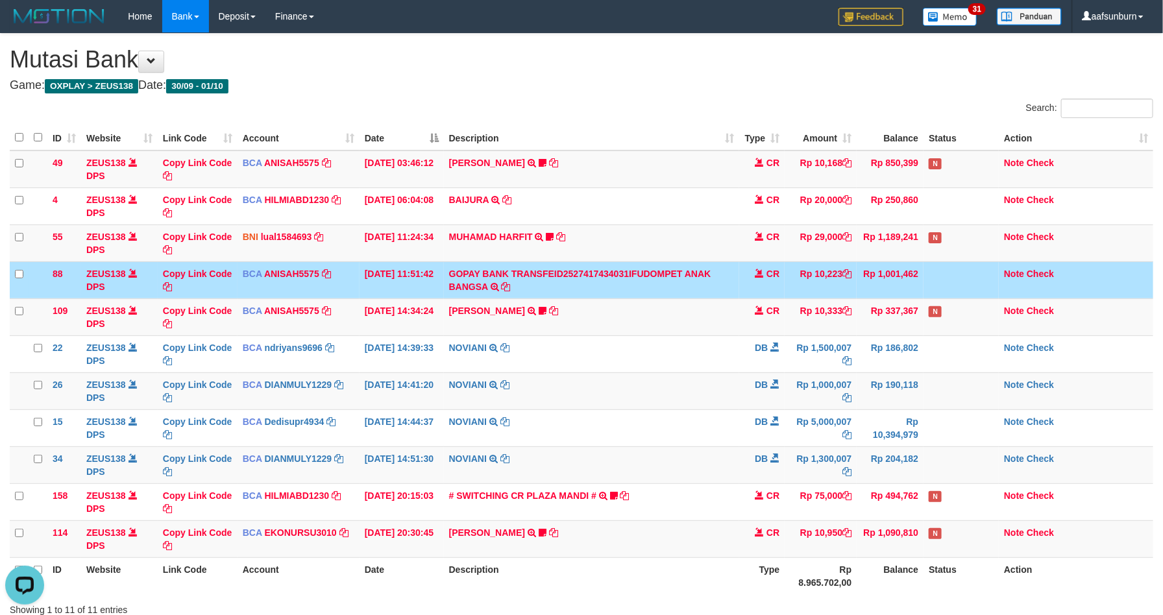
click at [779, 298] on td "CR" at bounding box center [761, 280] width 45 height 37
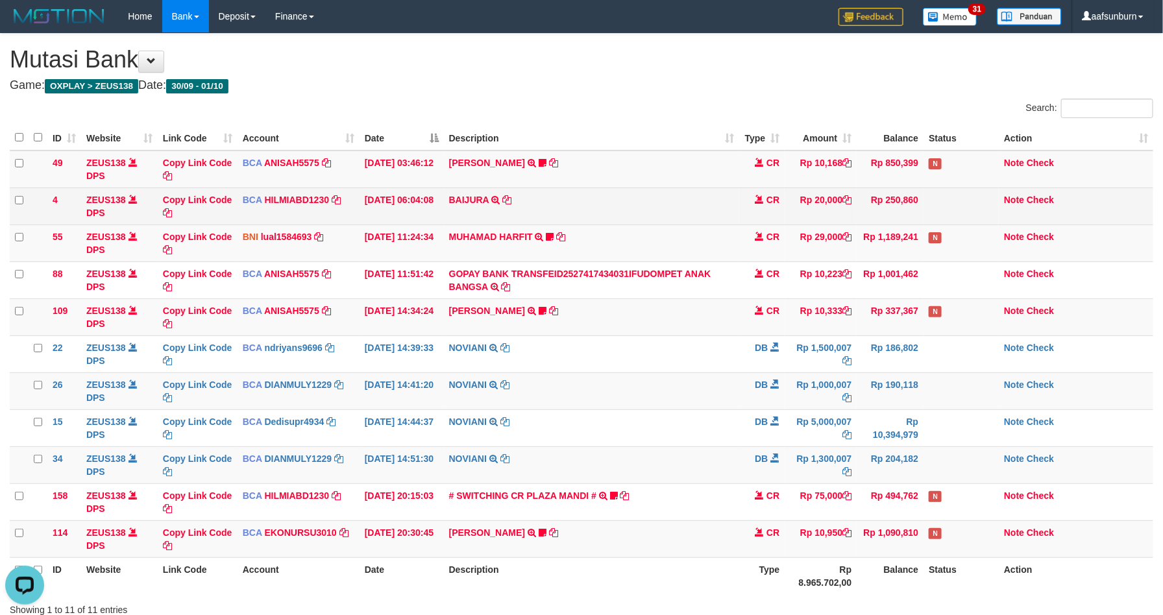
click at [725, 220] on td "BAIJURA TRSF E-BANKING CR 0110/FTSCY/WS95051 20000.002025100191215388 TRFDN-BAI…" at bounding box center [592, 206] width 296 height 37
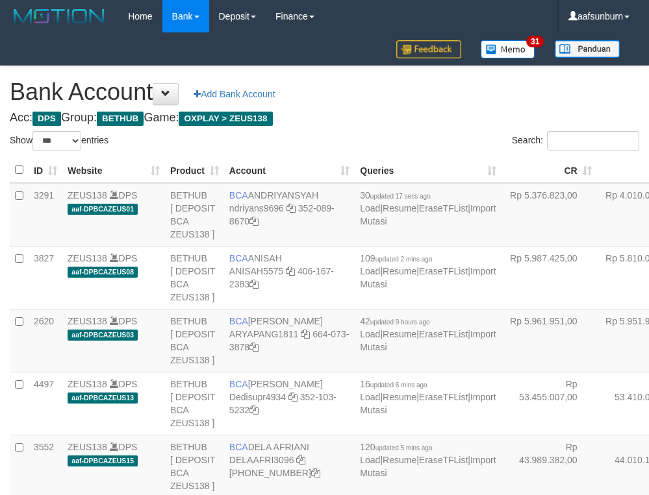
select select "***"
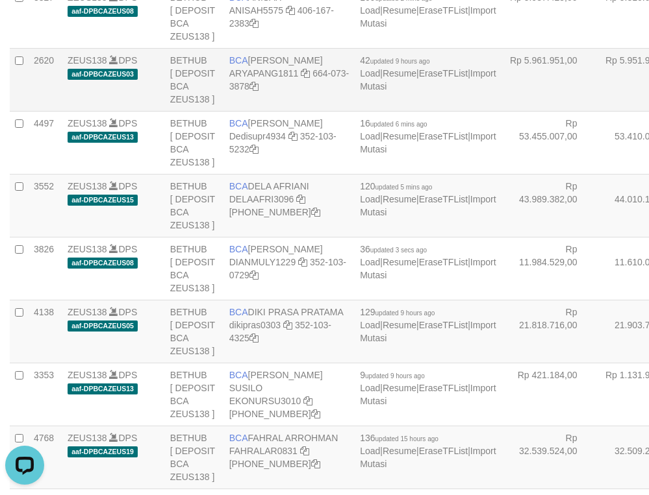
drag, startPoint x: 472, startPoint y: 166, endPoint x: 437, endPoint y: 186, distance: 40.1
click at [501, 111] on td "Rp 5.961.951,00" at bounding box center [548, 79] width 95 height 63
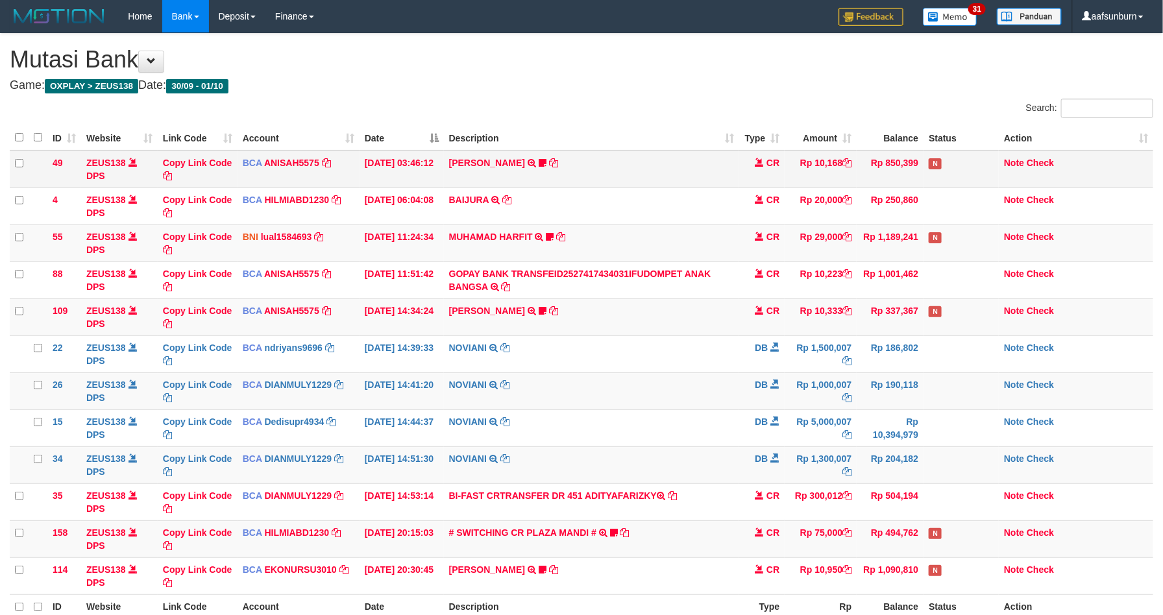
drag, startPoint x: 919, startPoint y: 197, endPoint x: 925, endPoint y: 181, distance: 16.6
click at [924, 183] on tbody "49 ZEUS138 DPS Copy Link Code BCA ANISAH5575 DPS [PERSON_NAME] mutasi_20251001_…" at bounding box center [582, 373] width 1144 height 445
drag, startPoint x: 928, startPoint y: 181, endPoint x: 937, endPoint y: 171, distance: 13.3
click at [930, 179] on td "N" at bounding box center [961, 170] width 75 height 38
click at [785, 335] on td "Rp 10,333" at bounding box center [821, 317] width 72 height 37
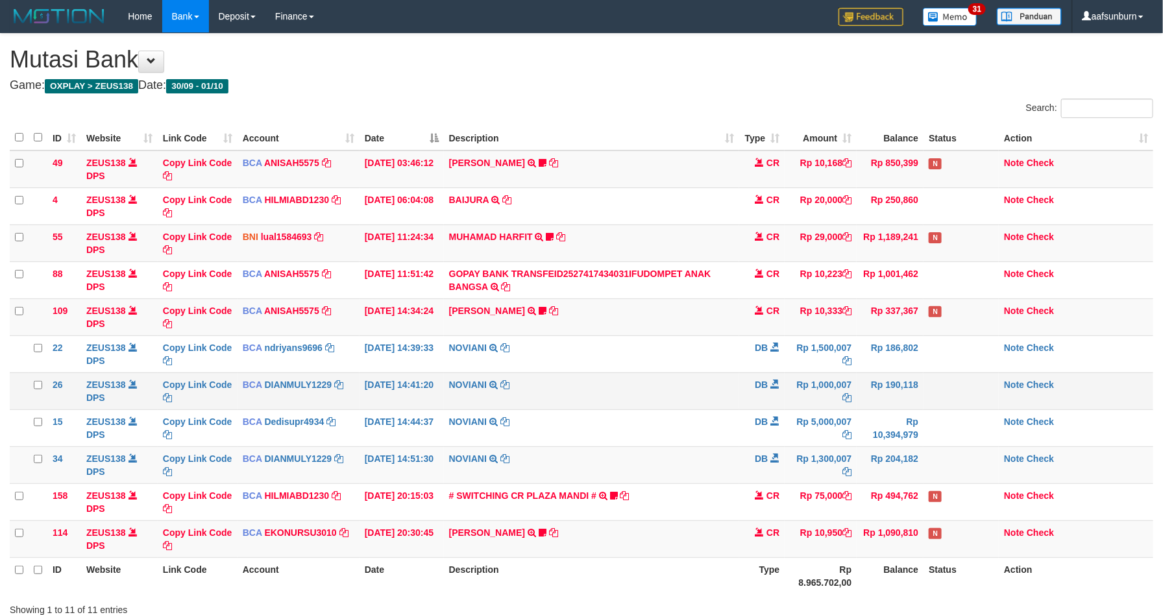
drag, startPoint x: 0, startPoint y: 0, endPoint x: 737, endPoint y: 380, distance: 829.0
click at [737, 380] on tr "26 ZEUS138 DPS Copy Link Code BCA DIANMULY1229 DPS [PERSON_NAME] mutasi_2025100…" at bounding box center [582, 391] width 1144 height 37
click at [721, 369] on td "NOVIANI TRSF E-BANKING DB 0110/FTSCY/WS95031 1500007.00NOVIANI" at bounding box center [592, 354] width 296 height 37
click at [786, 332] on td "Rp 10,333" at bounding box center [821, 317] width 72 height 37
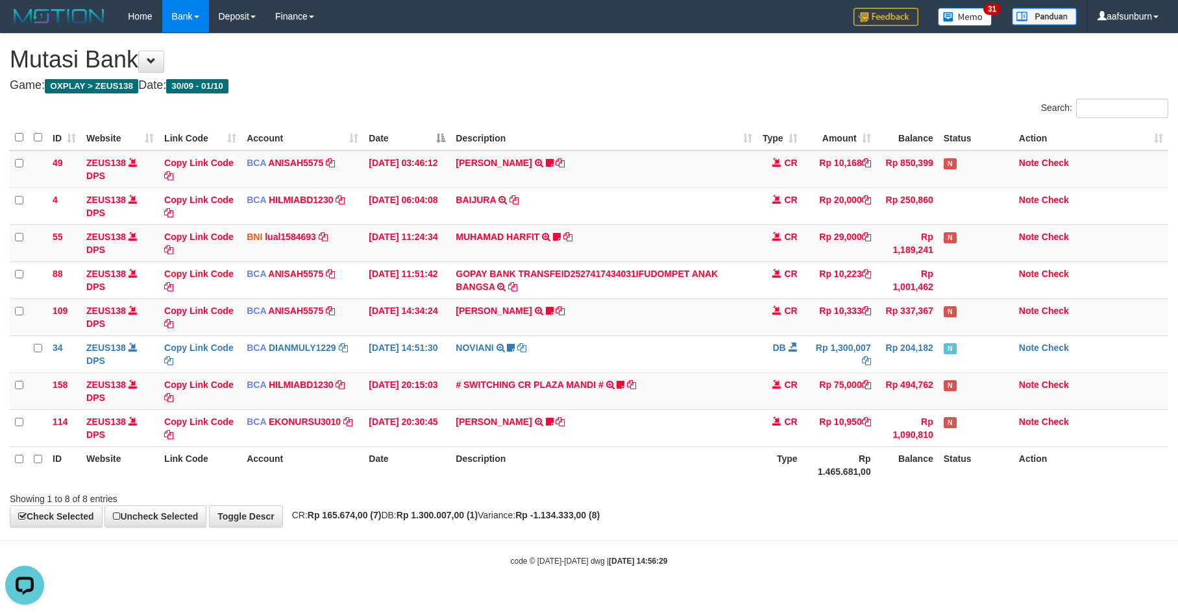
click at [694, 456] on th "Description" at bounding box center [604, 465] width 306 height 37
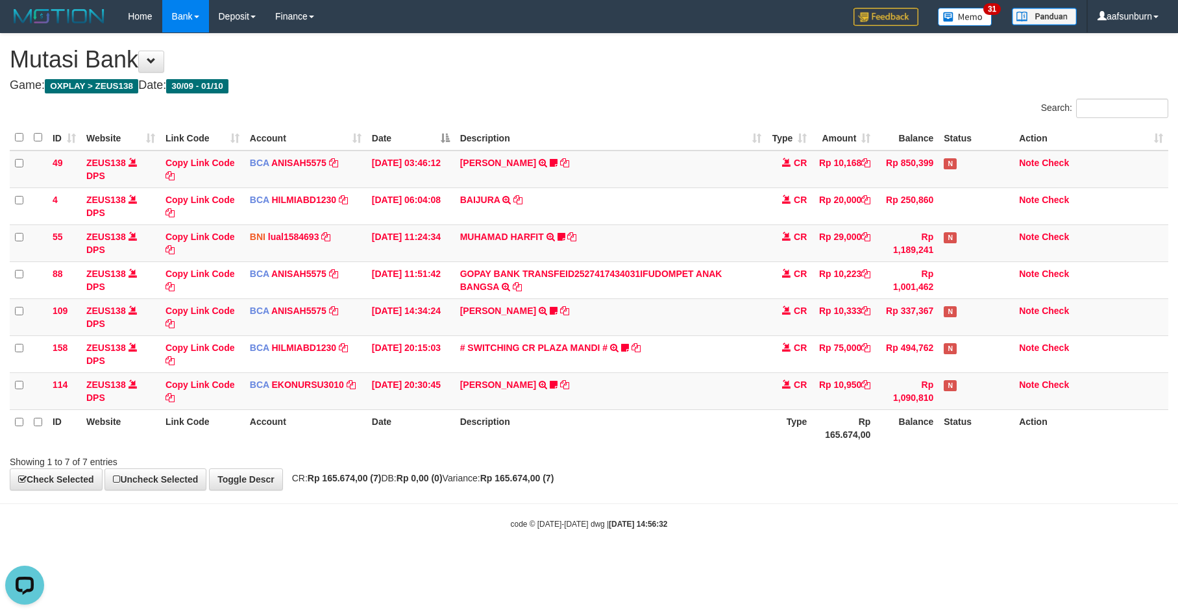
click at [784, 510] on body "Toggle navigation Home Bank Account List Load By Website Group [OXPLAY] ZEUS138…" at bounding box center [589, 281] width 1178 height 563
click at [878, 485] on div "**********" at bounding box center [589, 262] width 1178 height 456
click at [906, 490] on div "**********" at bounding box center [589, 262] width 1178 height 456
click at [966, 543] on body "Toggle navigation Home Bank Account List Load By Website Group [OXPLAY] ZEUS138…" at bounding box center [589, 281] width 1178 height 563
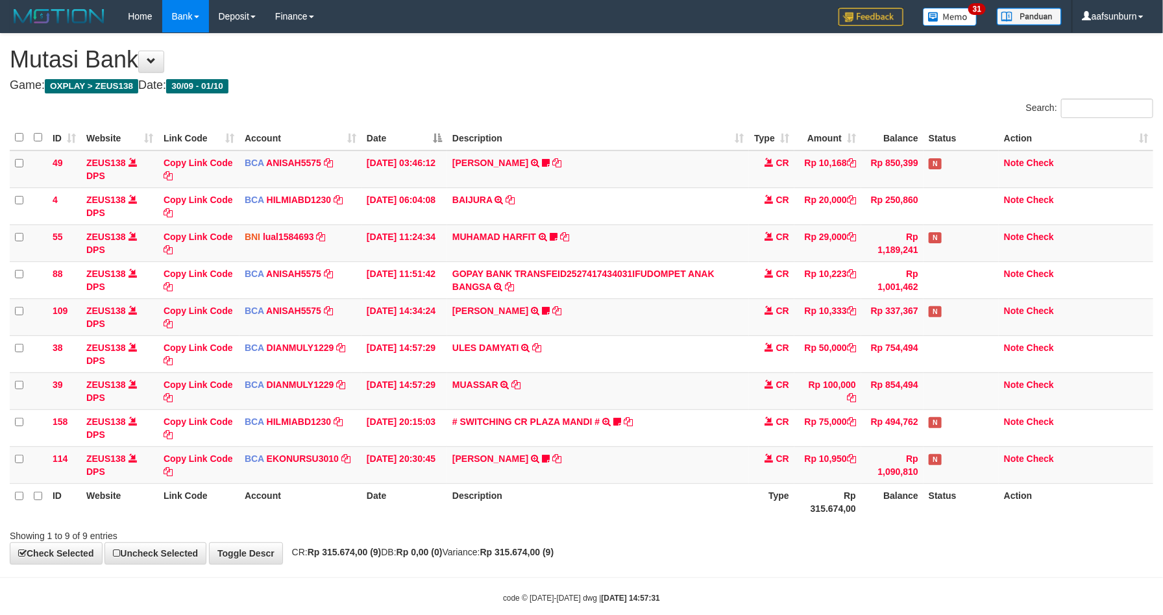
drag, startPoint x: 0, startPoint y: 0, endPoint x: 971, endPoint y: 544, distance: 1112.7
click at [971, 543] on div "Showing 1 to 9 of 9 entries" at bounding box center [581, 534] width 1163 height 18
click at [847, 511] on th "Rp 315.674,00" at bounding box center [828, 502] width 67 height 37
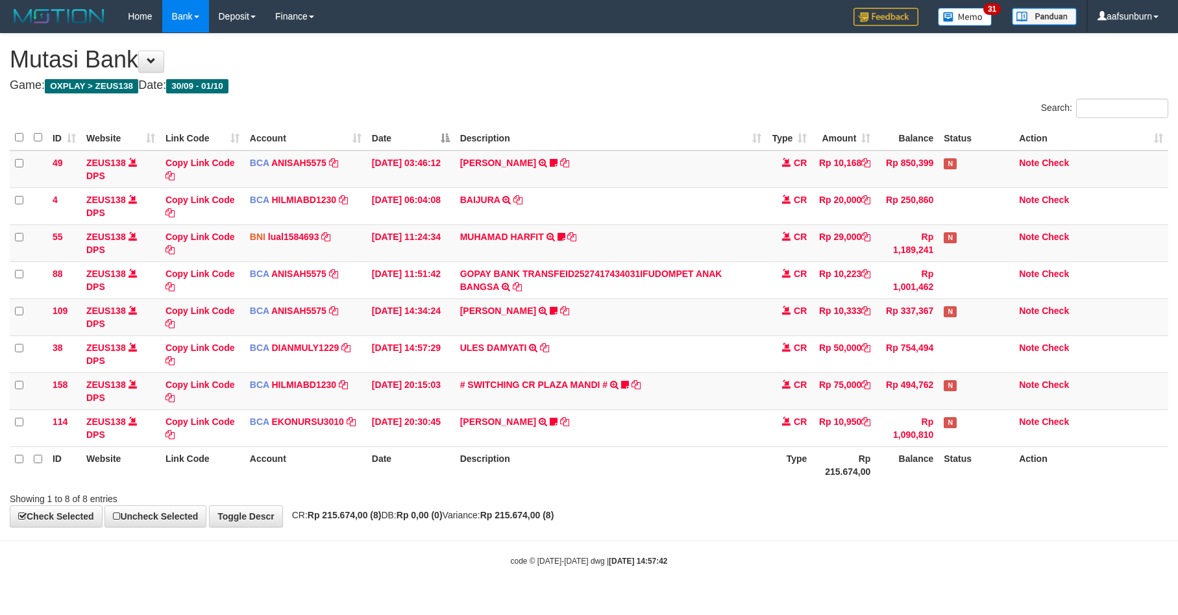
click at [834, 499] on div "Showing 1 to 8 of 8 entries" at bounding box center [589, 497] width 1178 height 18
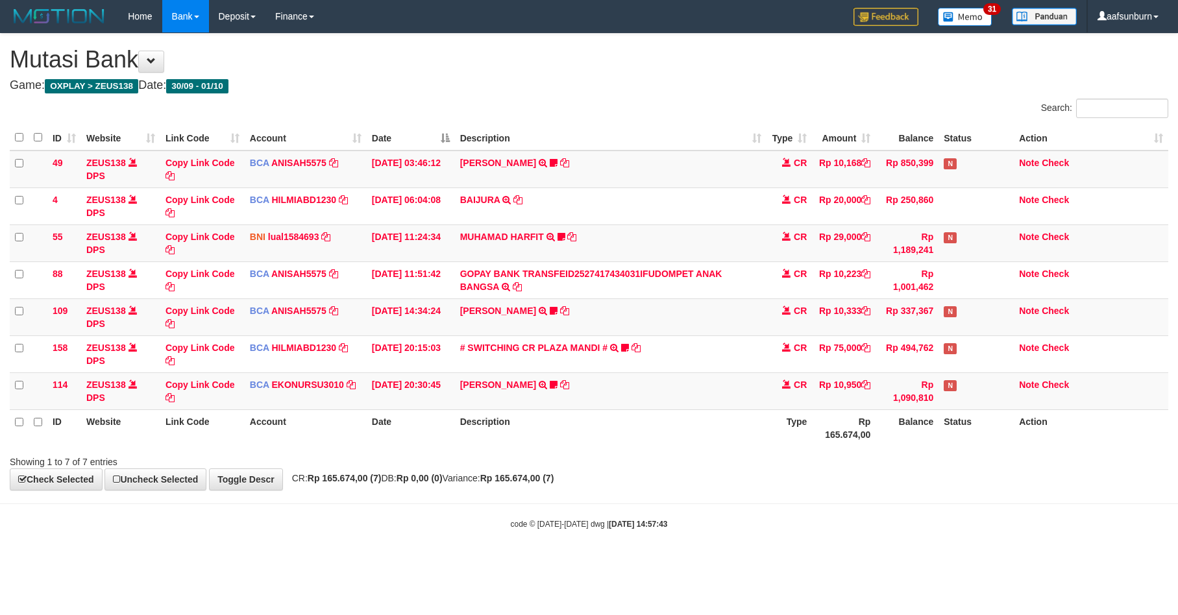
click at [826, 499] on body "Toggle navigation Home Bank Account List Load By Website Group [OXPLAY] ZEUS138…" at bounding box center [589, 281] width 1178 height 563
click at [824, 503] on body "Toggle navigation Home Bank Account List Load By Website Group [OXPLAY] ZEUS138…" at bounding box center [589, 281] width 1178 height 563
click at [821, 503] on body "Toggle navigation Home Bank Account List Load By Website Group [OXPLAY] ZEUS138…" at bounding box center [589, 281] width 1178 height 563
click at [744, 514] on body "Toggle navigation Home Bank Account List Load By Website Group [OXPLAY] ZEUS138…" at bounding box center [589, 281] width 1178 height 563
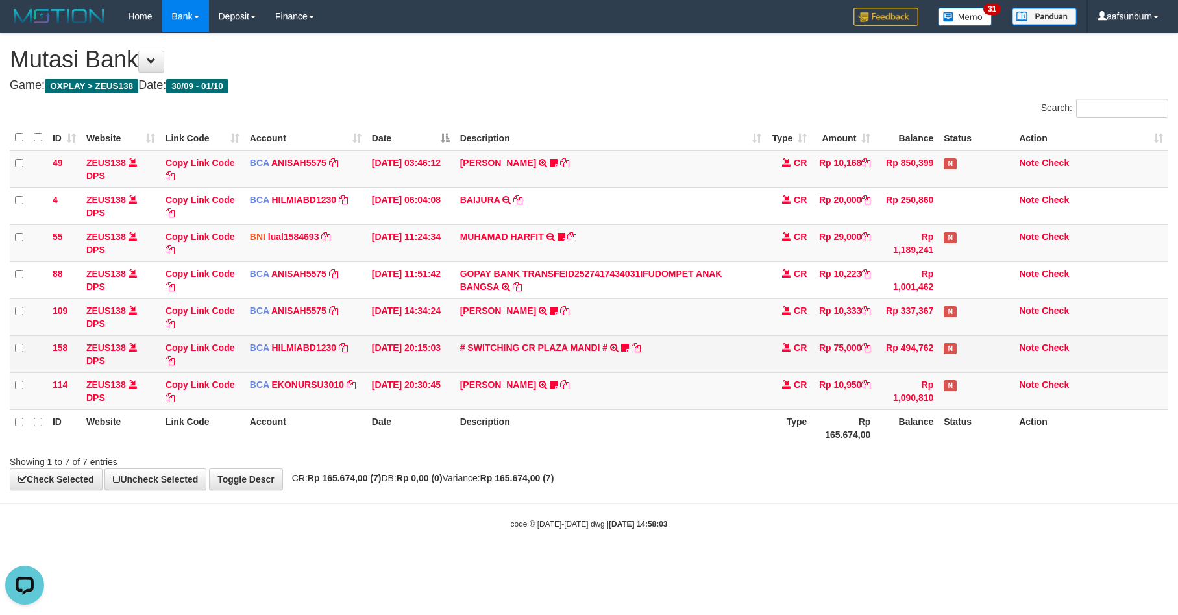
click at [904, 358] on td "Rp 494,762" at bounding box center [907, 354] width 63 height 37
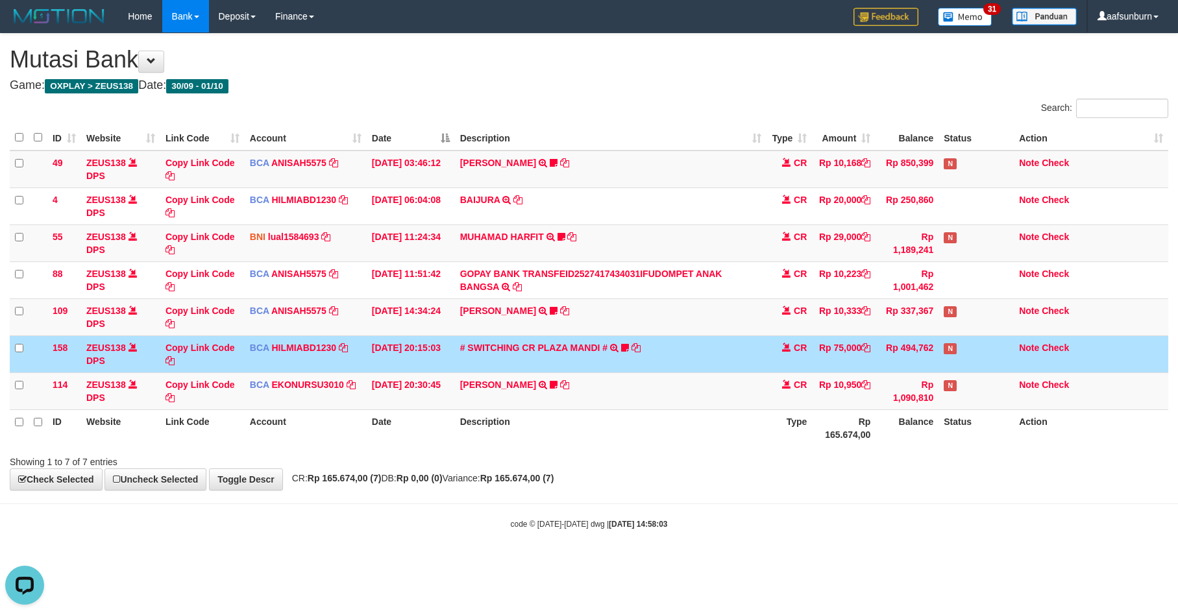
click at [904, 357] on td "Rp 494,762" at bounding box center [907, 354] width 63 height 37
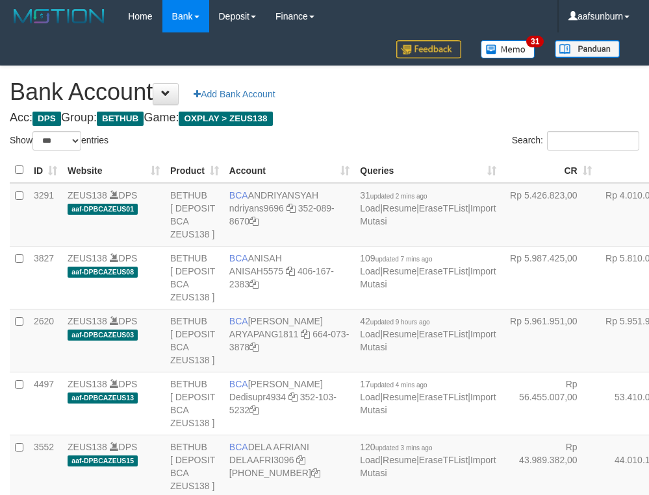
select select "***"
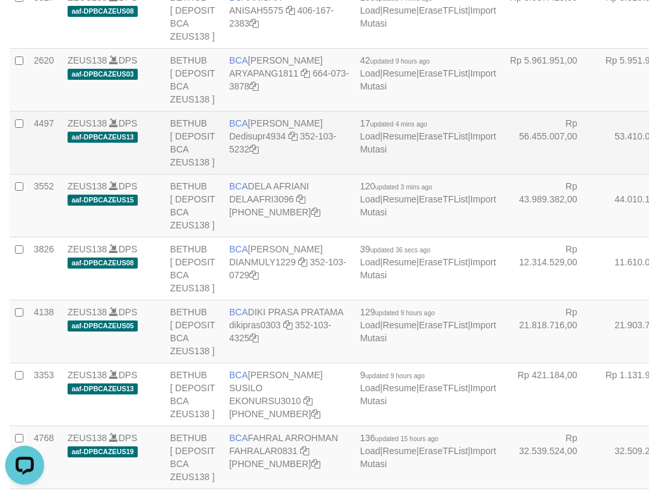
click at [597, 174] on td "Rp 53.410.035,00" at bounding box center [644, 142] width 95 height 63
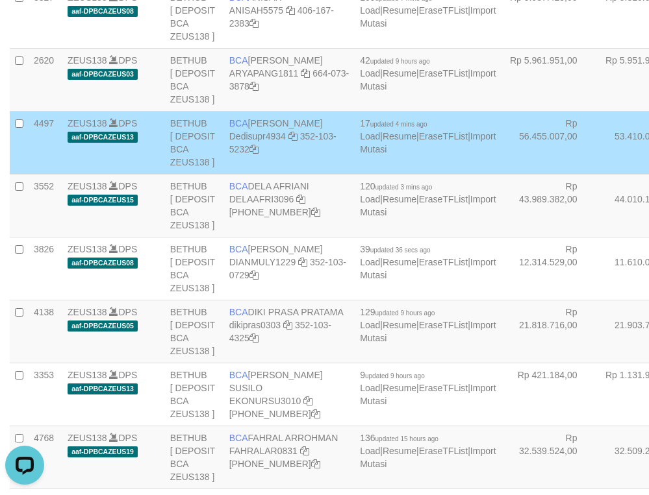
drag, startPoint x: 553, startPoint y: 271, endPoint x: 546, endPoint y: 277, distance: 9.2
click at [597, 174] on td "Rp 53.410.035,00" at bounding box center [644, 142] width 95 height 63
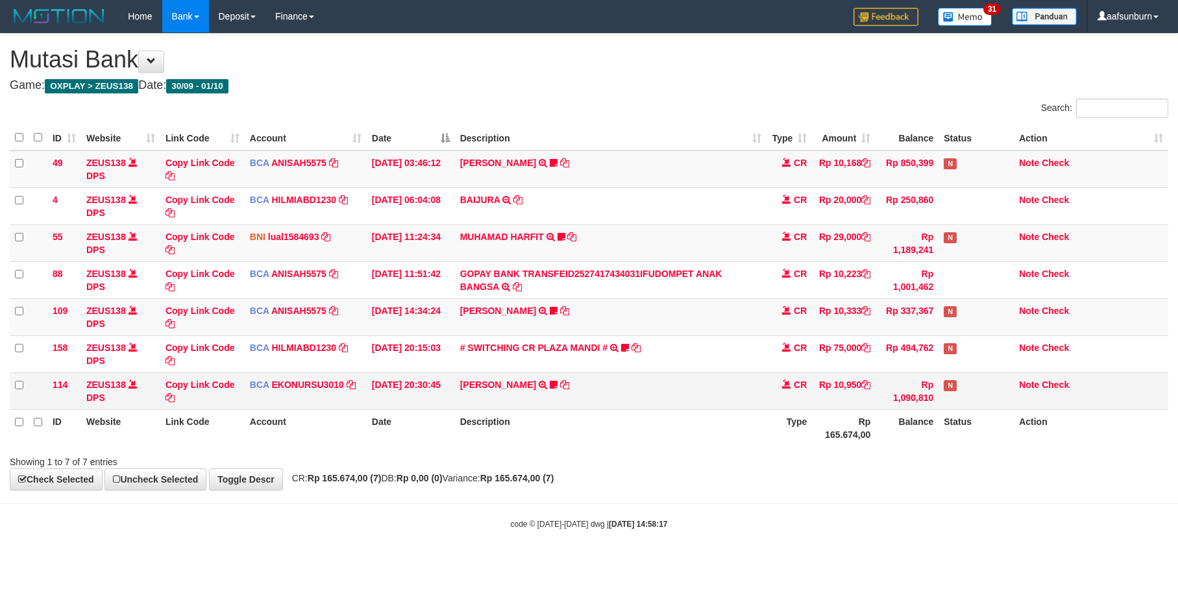
click at [930, 386] on td "Rp 1,090,810" at bounding box center [907, 391] width 63 height 37
click at [918, 384] on td "Rp 1,090,810" at bounding box center [907, 391] width 63 height 37
click at [717, 378] on td "AHMAD AGUSTI TRSF E-BANKING CR 3009/FTSCY/WS95051 10950.002025093089200473 TRFD…" at bounding box center [611, 391] width 312 height 37
click at [725, 380] on td "[PERSON_NAME] TRSF E-BANKING CR 3009/FTSCY/WS95051 10950.002025093089200473 TRF…" at bounding box center [611, 391] width 312 height 37
click at [719, 388] on td "AHMAD AGUSTI TRSF E-BANKING CR 3009/FTSCY/WS95051 10950.002025093089200473 TRFD…" at bounding box center [611, 391] width 312 height 37
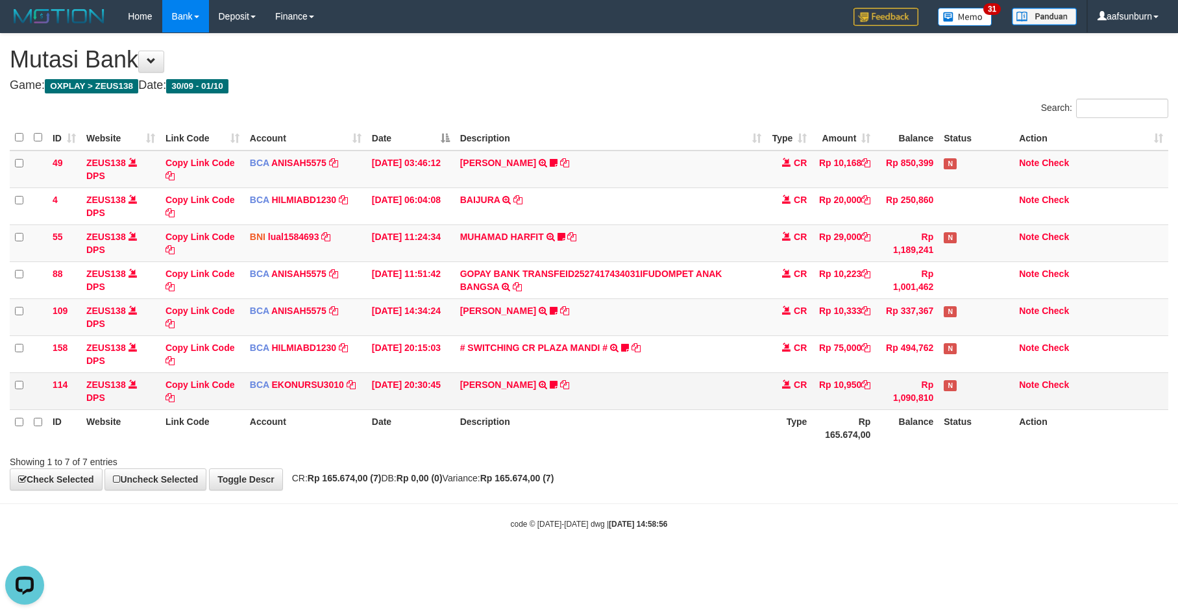
click at [719, 395] on td "[PERSON_NAME] TRSF E-BANKING CR 3009/FTSCY/WS95051 10950.002025093089200473 TRF…" at bounding box center [611, 391] width 312 height 37
click at [715, 386] on td "[PERSON_NAME] TRSF E-BANKING CR 3009/FTSCY/WS95051 10950.002025093089200473 TRF…" at bounding box center [611, 391] width 312 height 37
click at [721, 405] on td "[PERSON_NAME] TRSF E-BANKING CR 3009/FTSCY/WS95051 10950.002025093089200473 TRF…" at bounding box center [611, 391] width 312 height 37
click at [773, 460] on div "Showing 1 to 7 of 7 entries" at bounding box center [589, 460] width 1178 height 18
drag, startPoint x: 0, startPoint y: 0, endPoint x: 763, endPoint y: 445, distance: 883.6
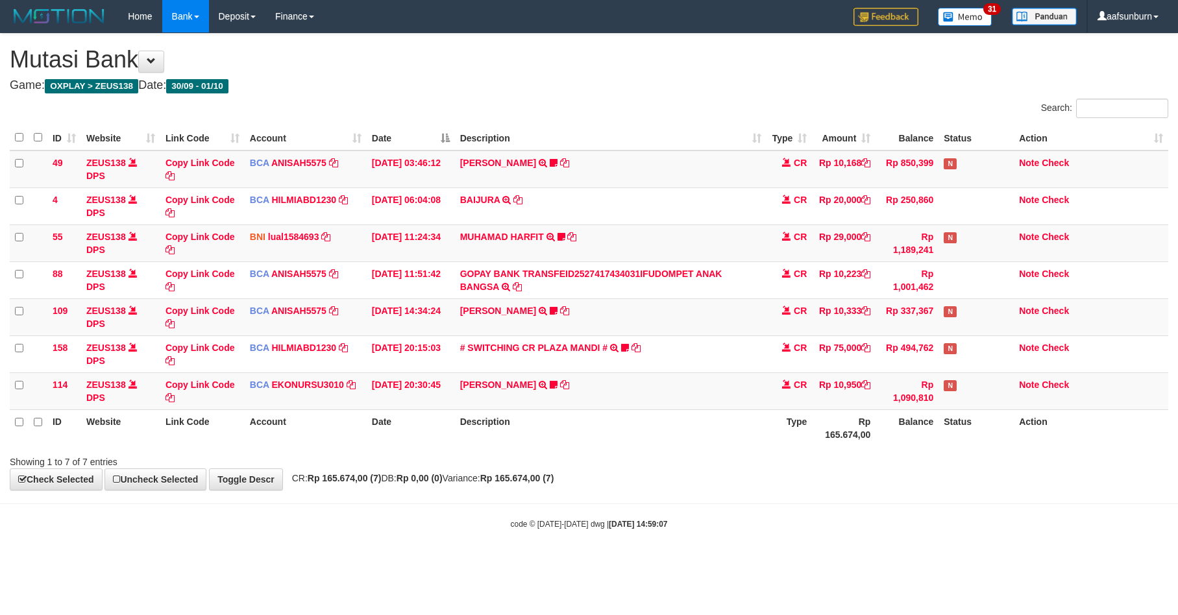
click at [763, 445] on th "Description" at bounding box center [611, 428] width 312 height 37
drag, startPoint x: 763, startPoint y: 429, endPoint x: 738, endPoint y: 433, distance: 25.6
click at [738, 434] on th "Description" at bounding box center [611, 428] width 312 height 37
click at [723, 390] on td "AHMAD AGUSTI TRSF E-BANKING CR 3009/FTSCY/WS95051 10950.002025093089200473 TRFD…" at bounding box center [611, 391] width 312 height 37
click at [893, 327] on td "Rp 337,367" at bounding box center [907, 317] width 63 height 37
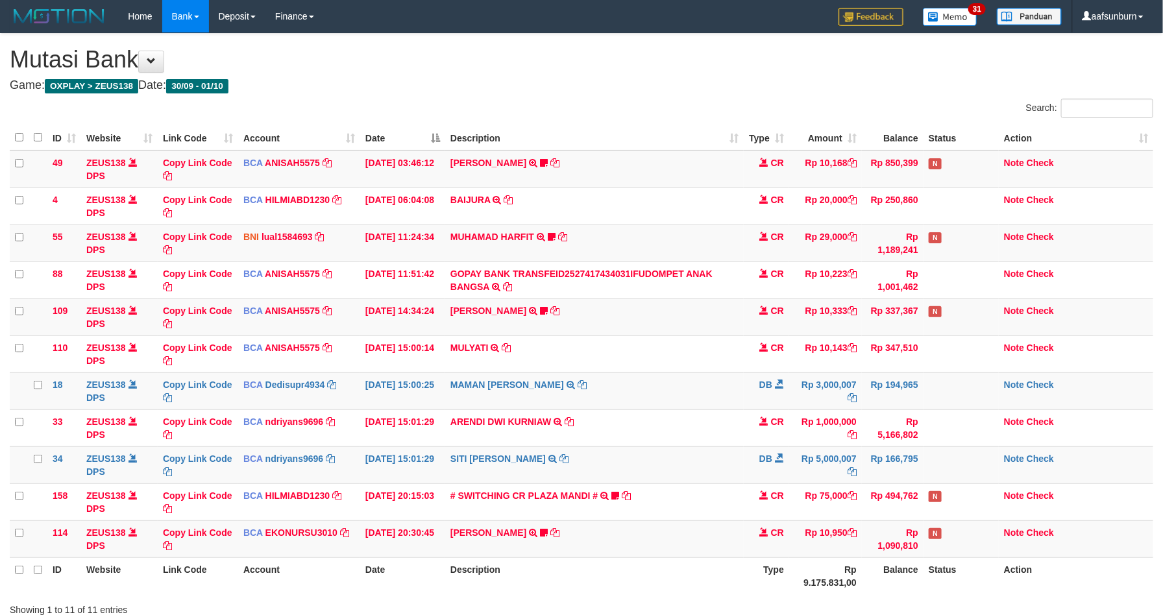
click at [891, 320] on td "Rp 337,367" at bounding box center [893, 317] width 62 height 37
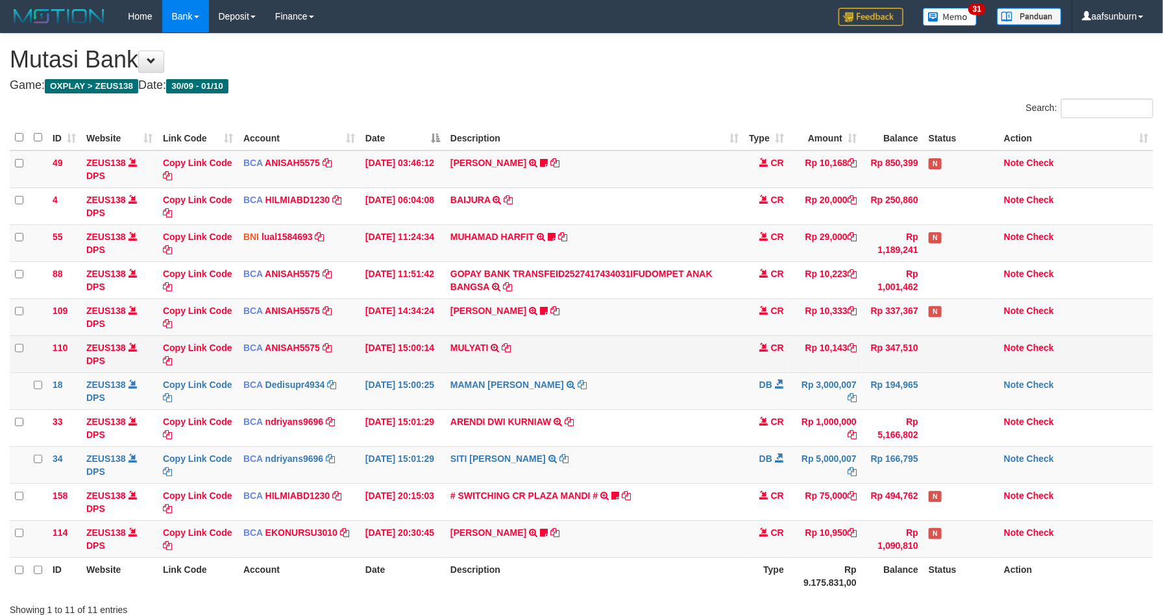
click at [869, 358] on td "Rp 347,510" at bounding box center [893, 354] width 62 height 37
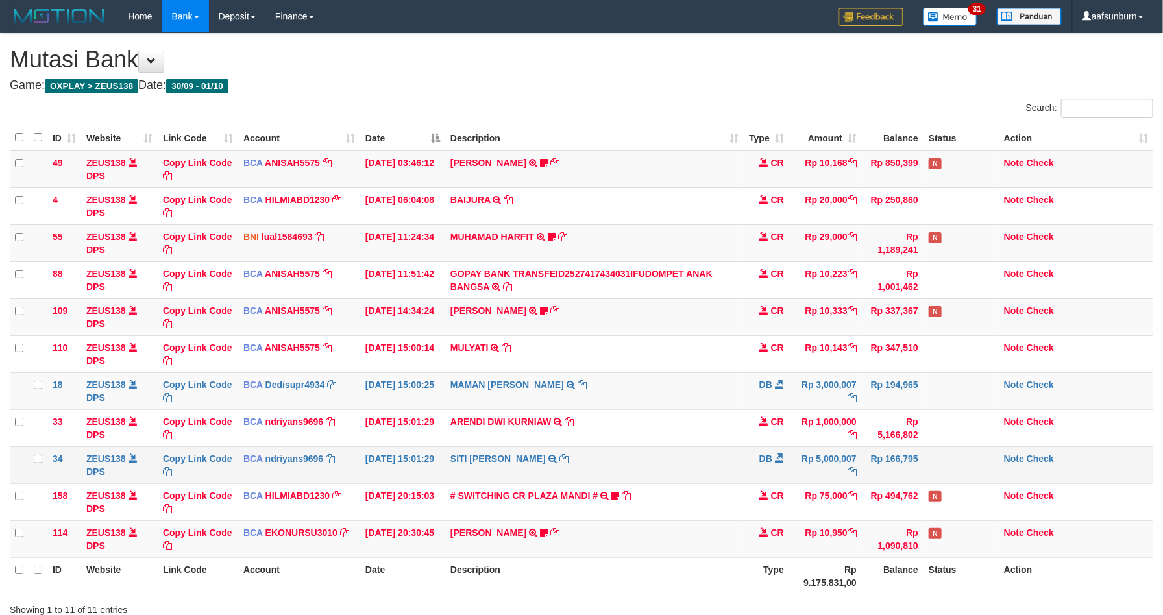
click at [897, 464] on td "Rp 166,795" at bounding box center [893, 465] width 62 height 37
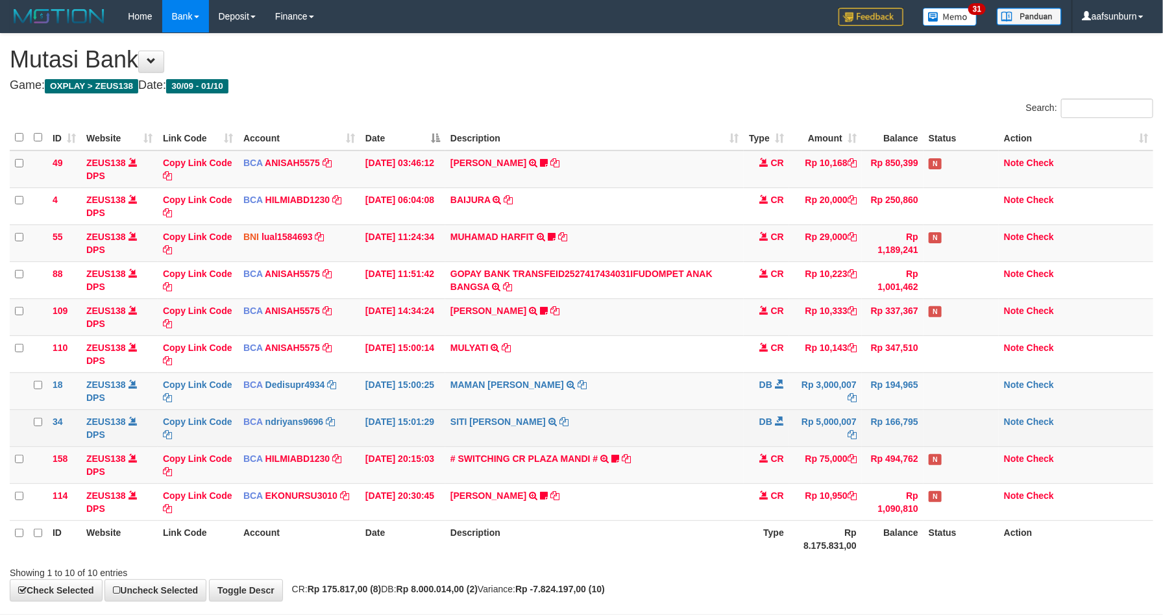
click at [861, 412] on tr "34 ZEUS138 DPS Copy Link Code BCA ndriyans9696 DPS ANDRIYANSYAH mutasi_20251001…" at bounding box center [582, 428] width 1144 height 37
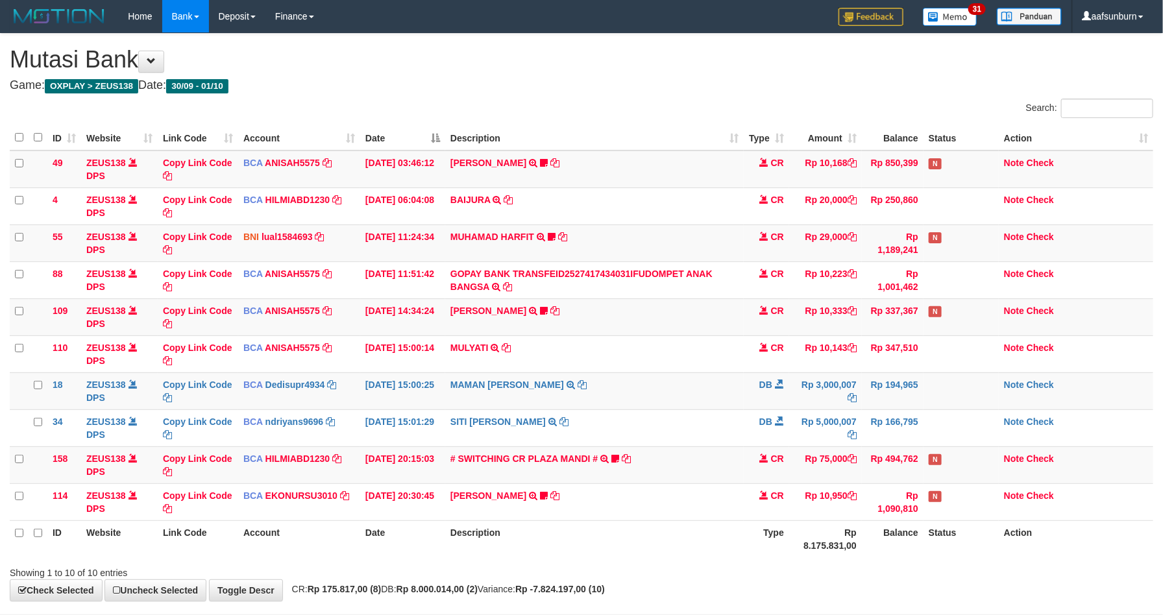
click at [867, 409] on td "Rp 194,965" at bounding box center [893, 391] width 62 height 37
click at [867, 406] on td "Rp 194,965" at bounding box center [893, 391] width 62 height 37
click at [921, 401] on td "Rp 194,965" at bounding box center [893, 391] width 62 height 37
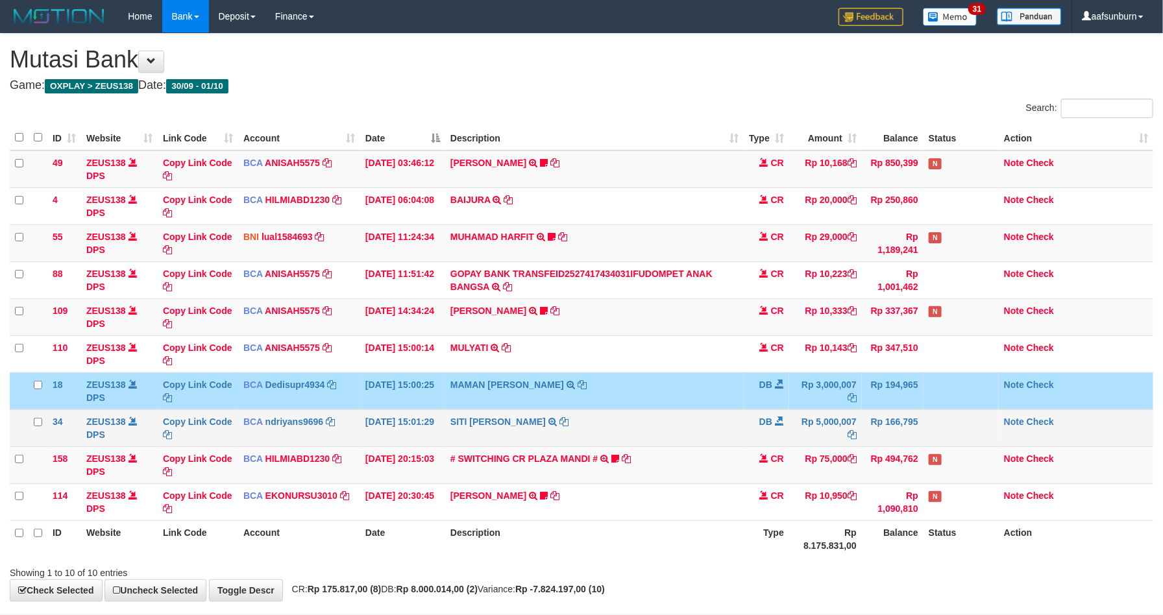
click at [937, 427] on td at bounding box center [961, 428] width 75 height 37
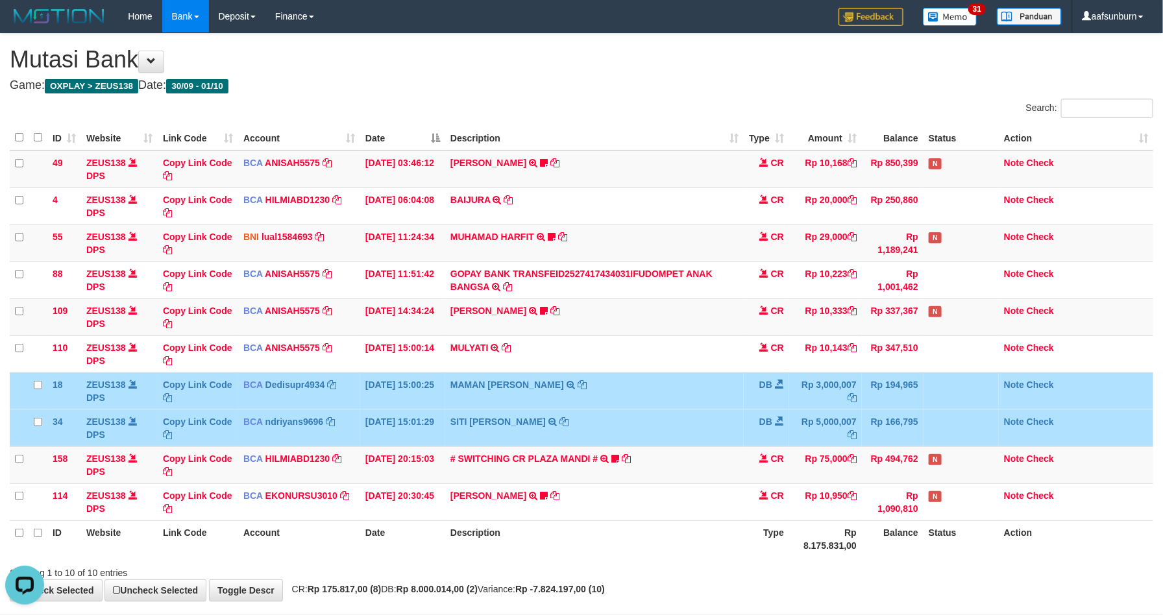
click at [947, 425] on td at bounding box center [961, 428] width 75 height 37
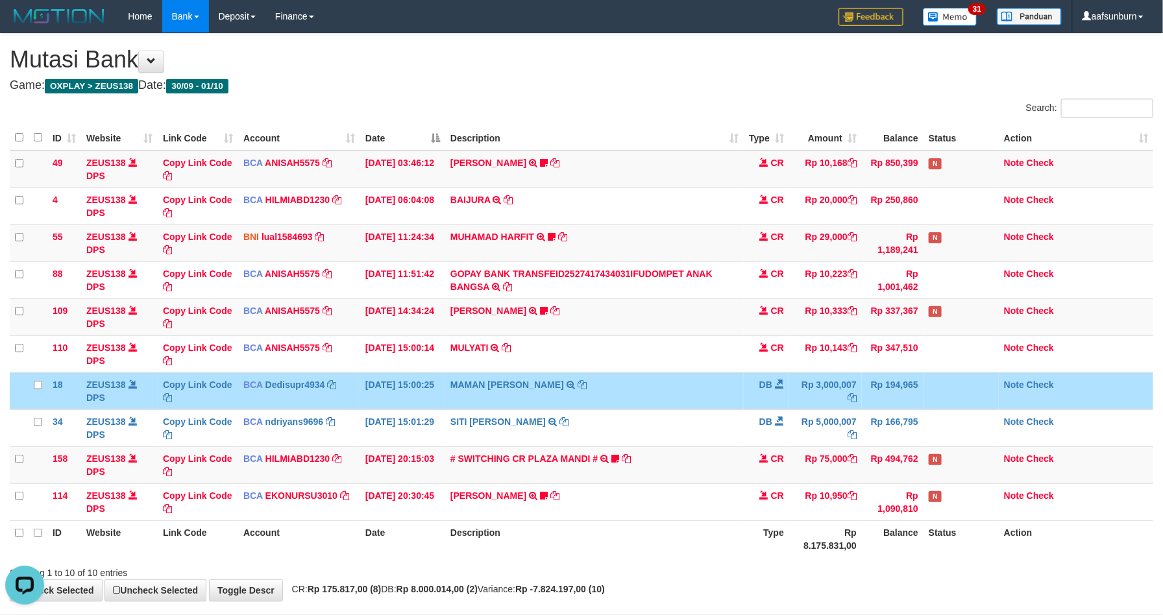
click at [949, 390] on td at bounding box center [961, 391] width 75 height 37
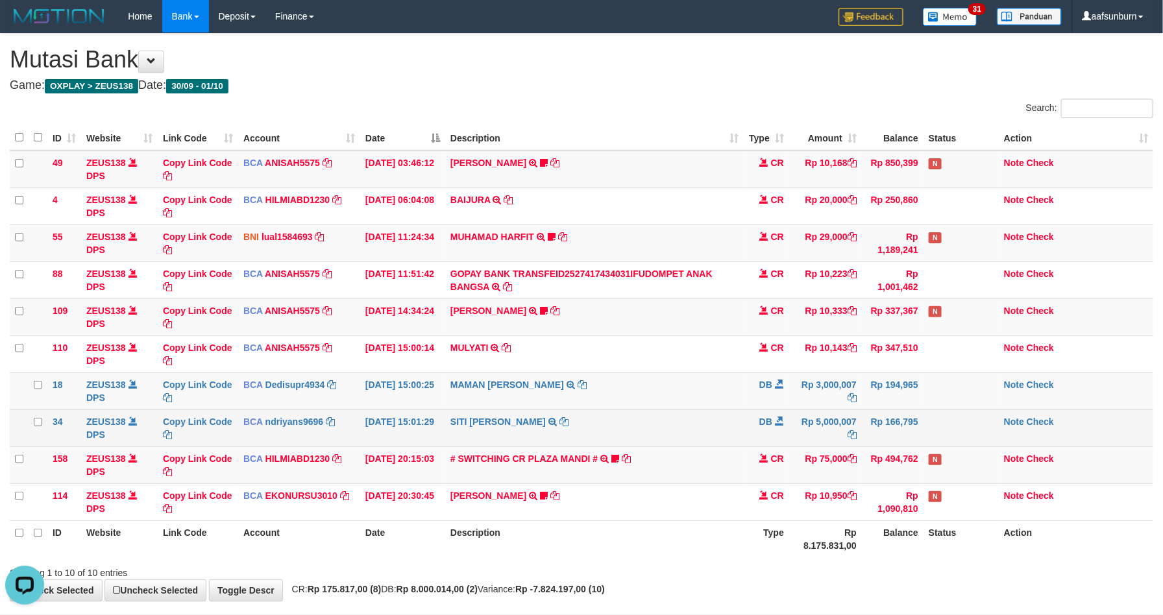
click at [949, 415] on td at bounding box center [961, 428] width 75 height 37
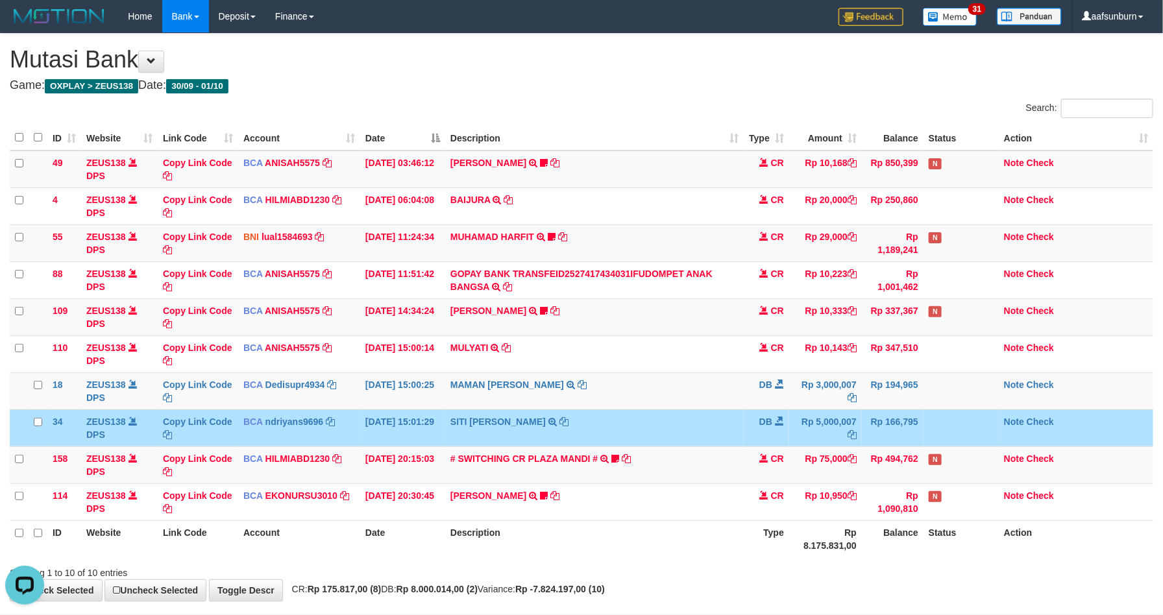
click at [949, 434] on td at bounding box center [961, 428] width 75 height 37
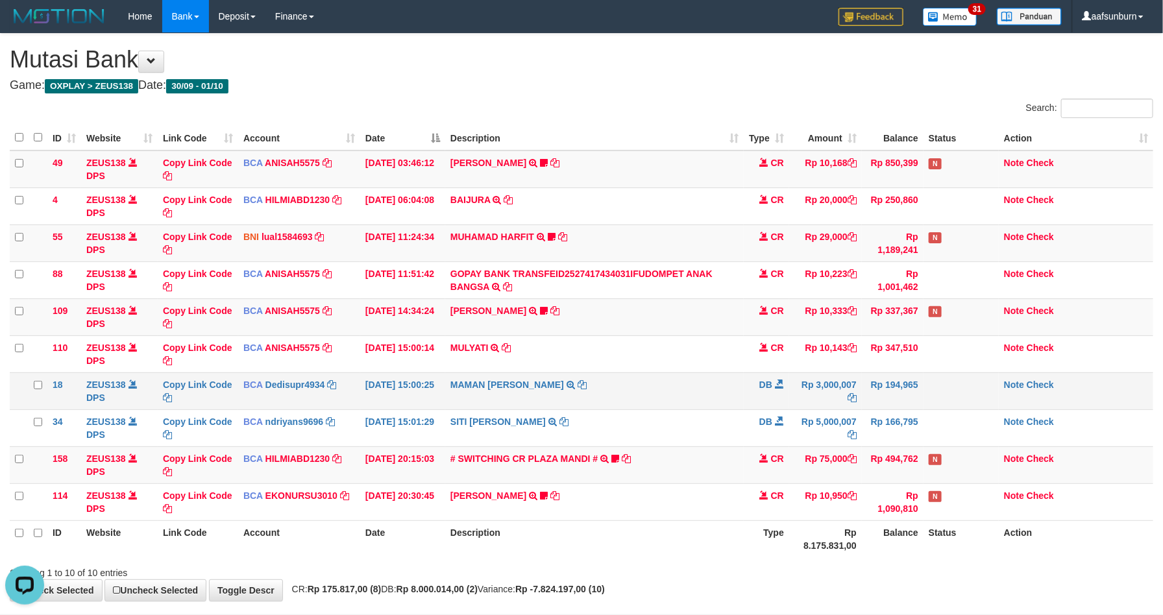
click at [945, 393] on td at bounding box center [961, 391] width 75 height 37
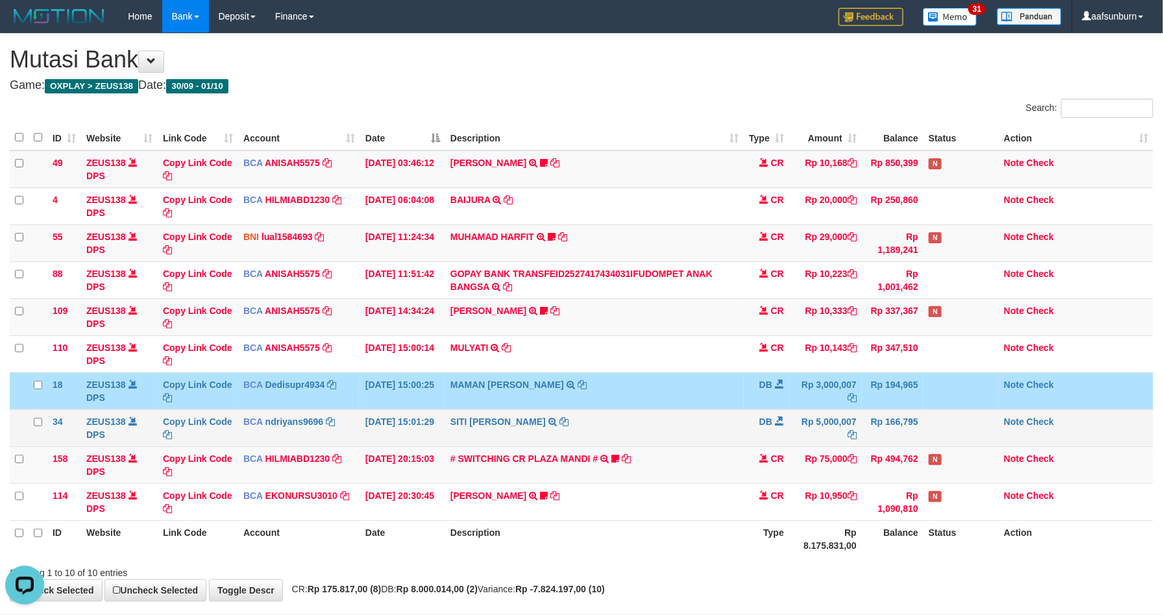
click at [949, 432] on td at bounding box center [961, 428] width 75 height 37
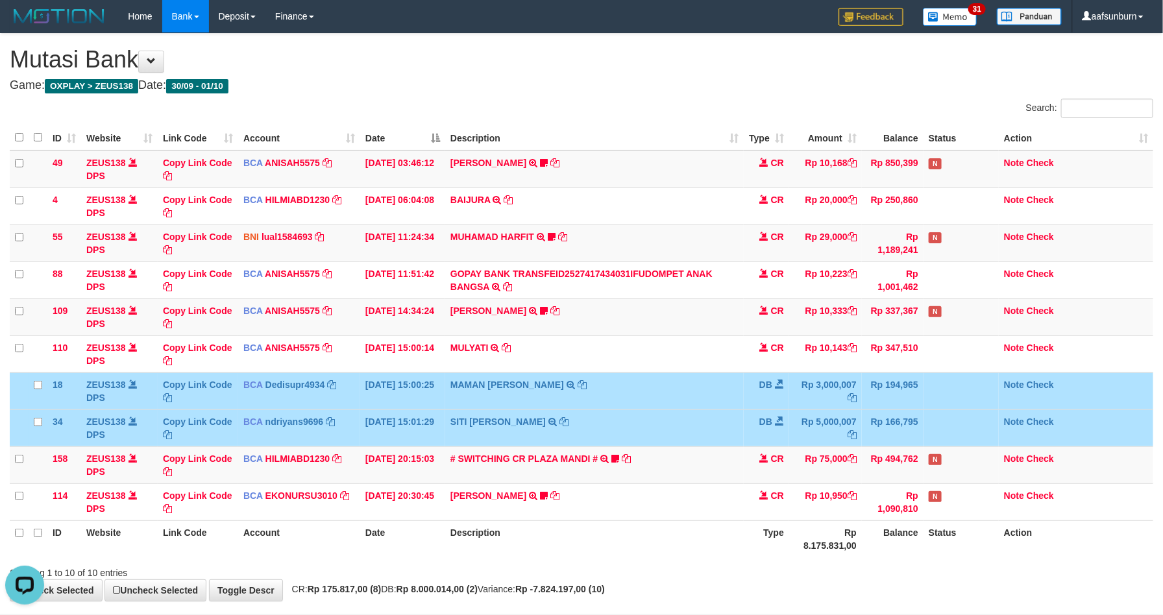
click at [943, 403] on td at bounding box center [961, 391] width 75 height 37
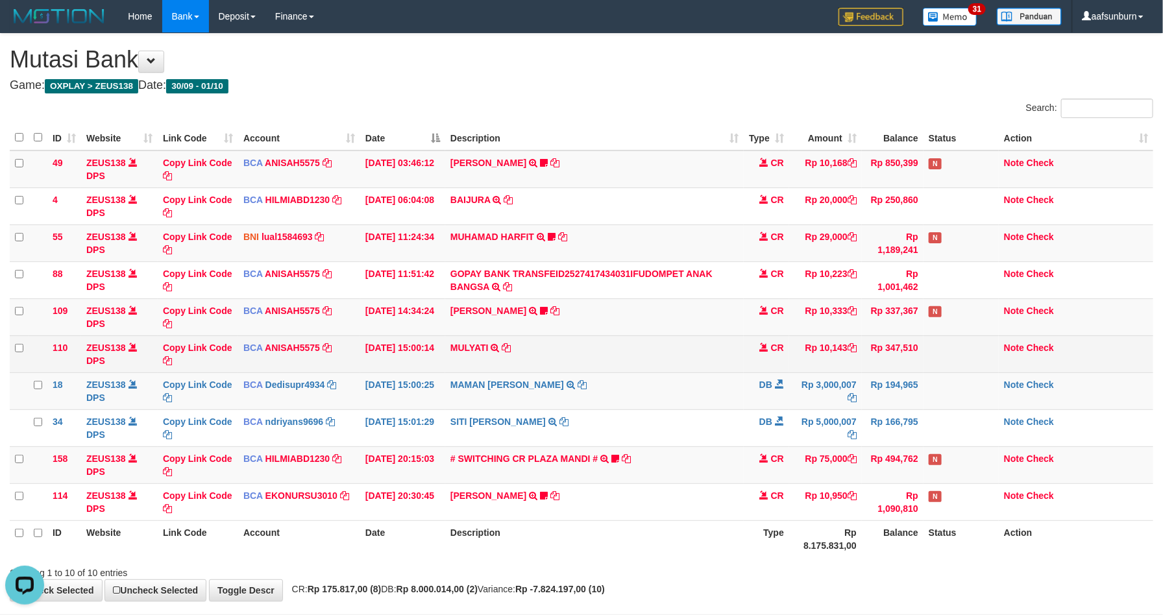
click at [863, 359] on td "Rp 347,510" at bounding box center [893, 354] width 62 height 37
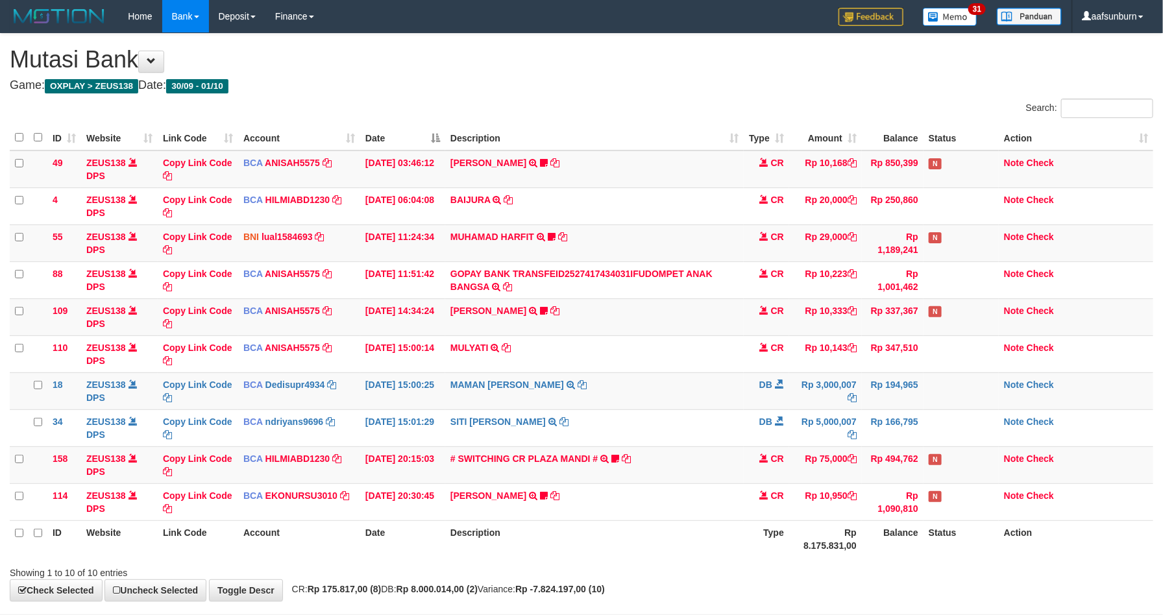
click at [863, 359] on td "Rp 347,510" at bounding box center [893, 354] width 62 height 37
click at [862, 359] on td "Rp 347,510" at bounding box center [893, 354] width 62 height 37
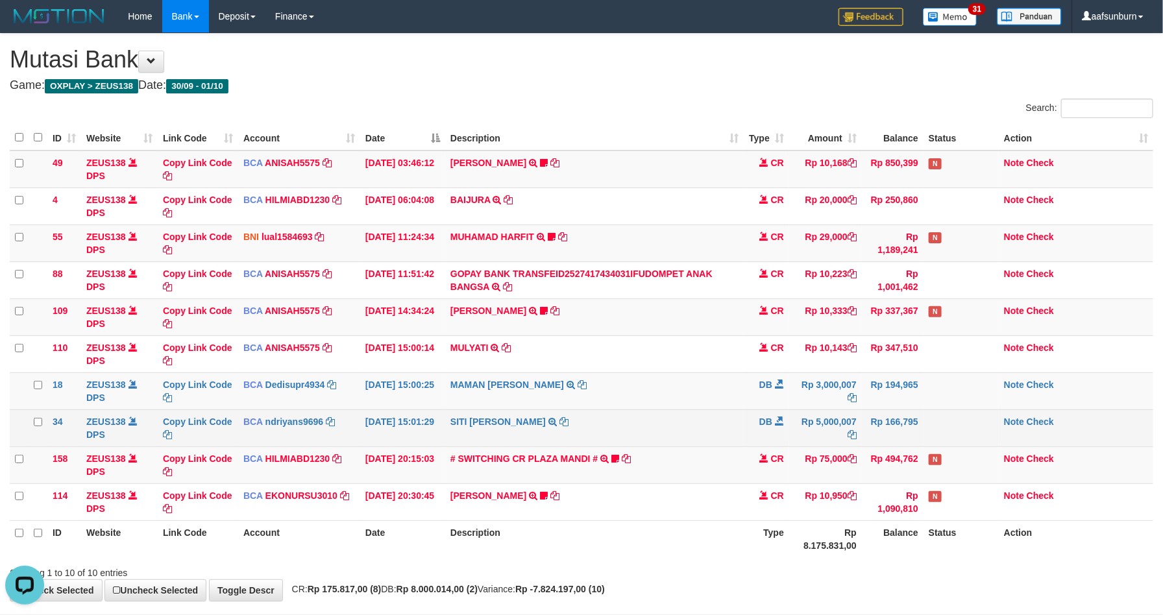
click at [809, 414] on td "Rp 5,000,007" at bounding box center [825, 428] width 73 height 37
click at [808, 414] on td "Rp 5,000,007" at bounding box center [825, 428] width 73 height 37
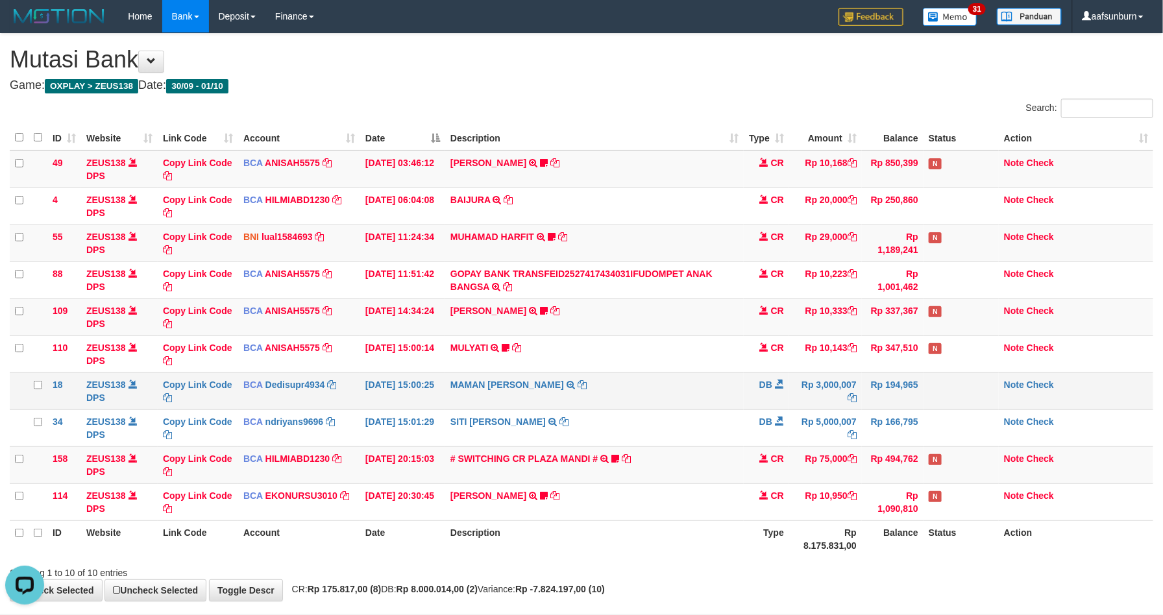
click at [806, 384] on td "Rp 3,000,007" at bounding box center [825, 391] width 73 height 37
click at [764, 242] on td "CR" at bounding box center [766, 243] width 45 height 37
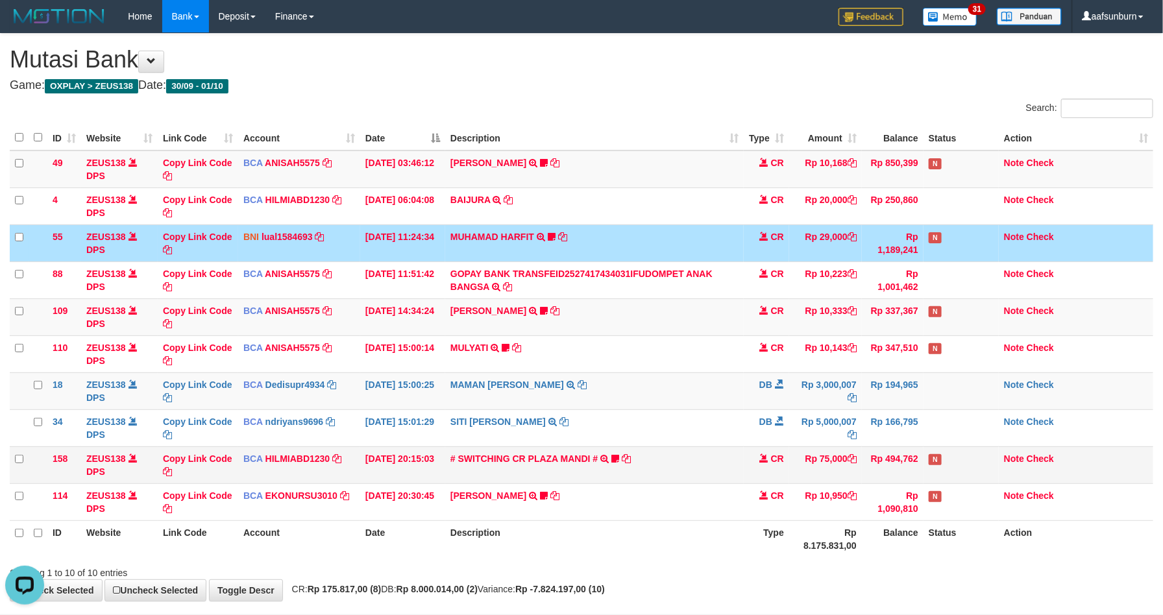
drag, startPoint x: 553, startPoint y: 405, endPoint x: 789, endPoint y: 464, distance: 243.4
click at [558, 401] on td "MAMAN AGUSTIAN TRSF E-BANKING DB 0110/FTSCY/WS95031 3000007.00MAMAN AGUSTIAN" at bounding box center [594, 391] width 299 height 37
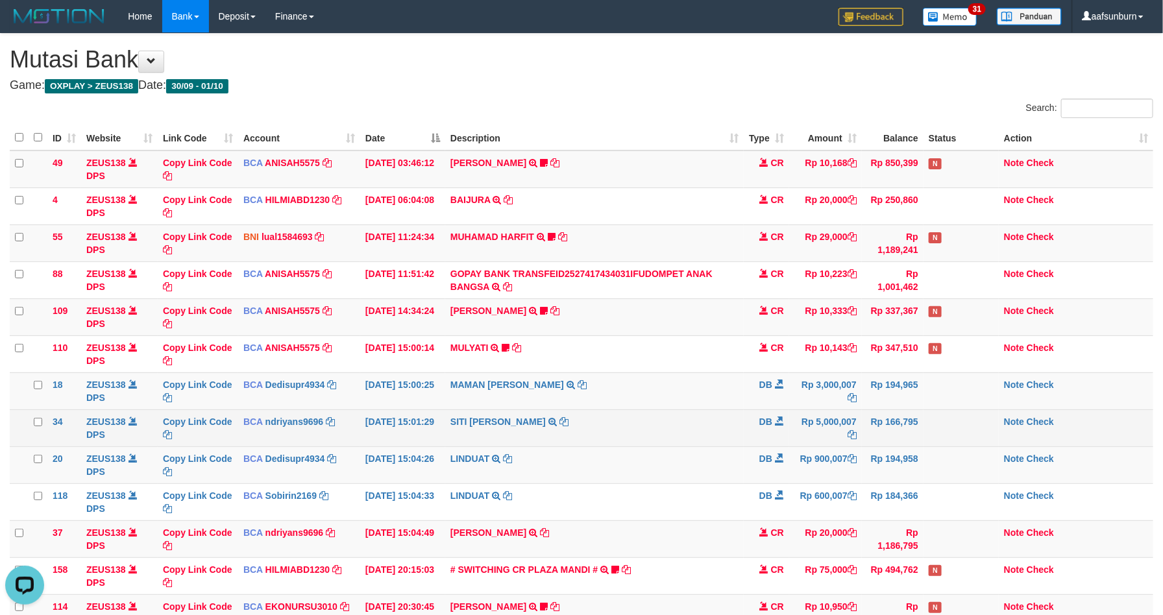
click at [686, 421] on td "SITI [PERSON_NAME] TRSF E-BANKING DB 0110/FTSCY/WS95031 5000007.00SITI [PERSON_…" at bounding box center [594, 428] width 299 height 37
